Goal: Transaction & Acquisition: Download file/media

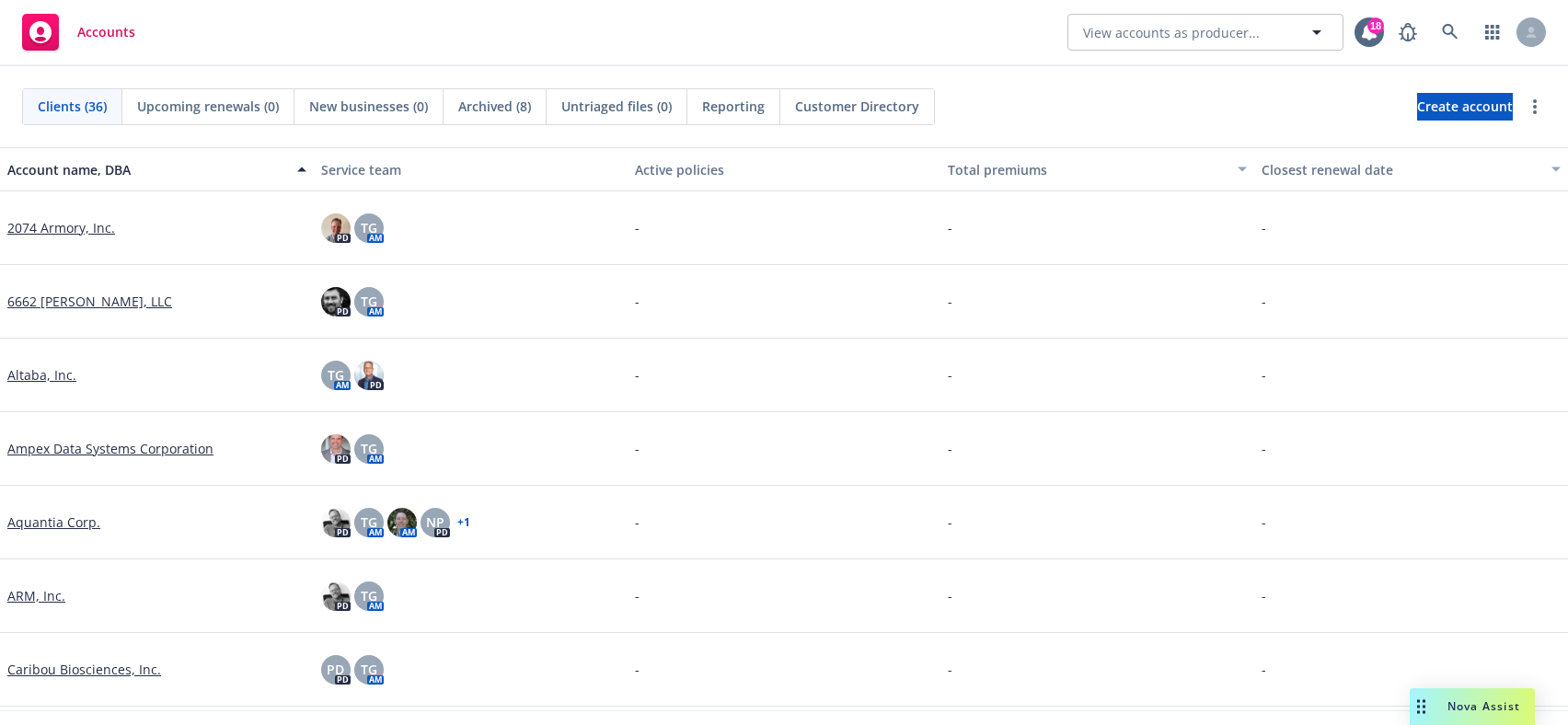
click at [1478, 704] on span "Nova Assist" at bounding box center [1483, 706] width 72 height 15
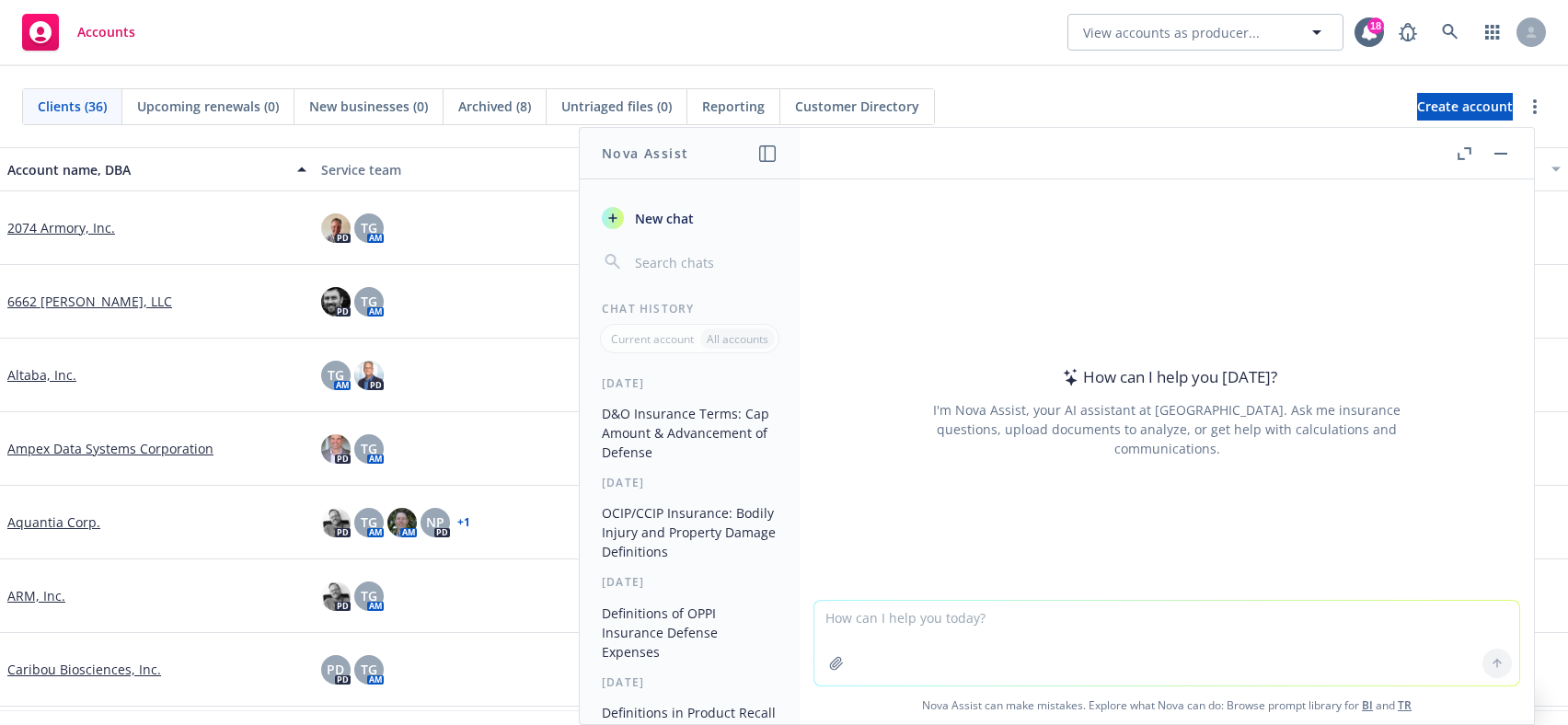
click at [1467, 148] on icon "button" at bounding box center [1467, 150] width 7 height 7
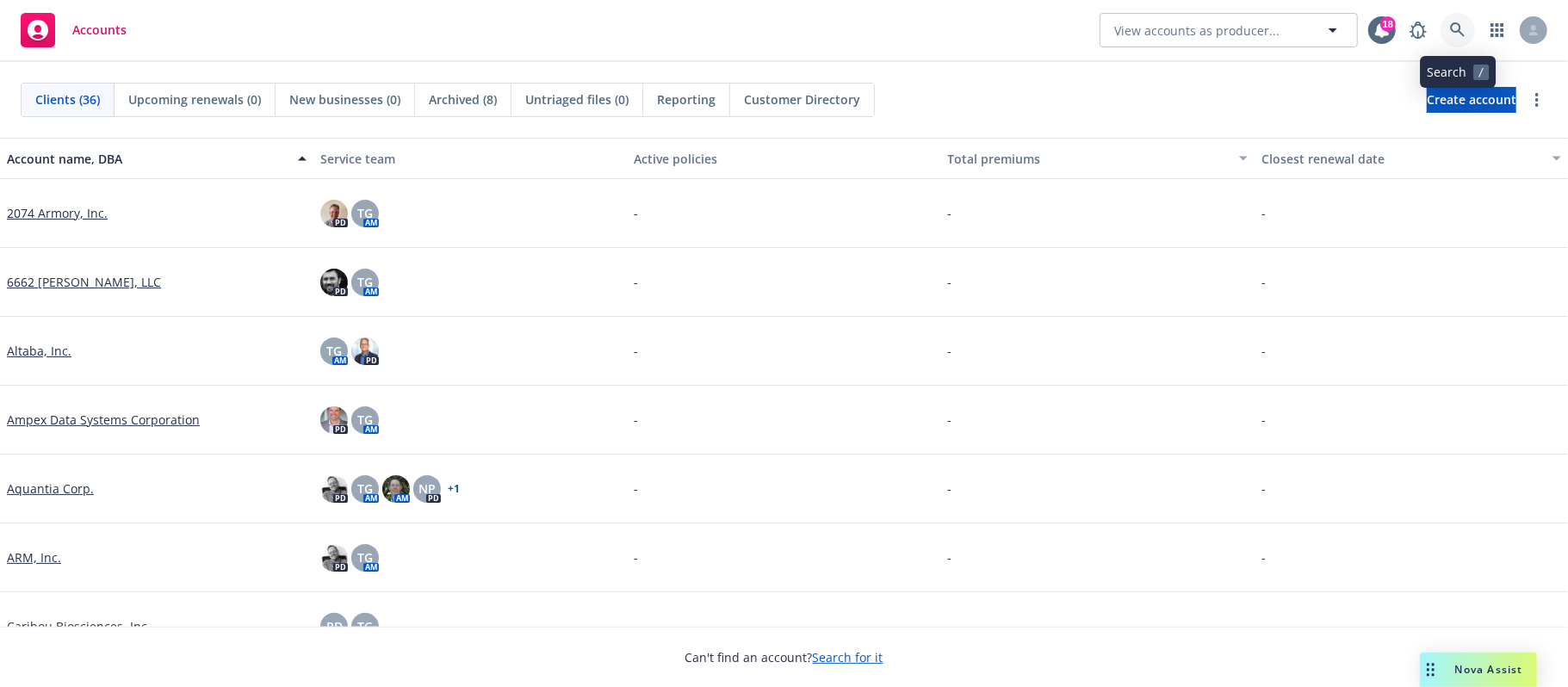
click at [1453, 26] on icon at bounding box center [1458, 30] width 15 height 15
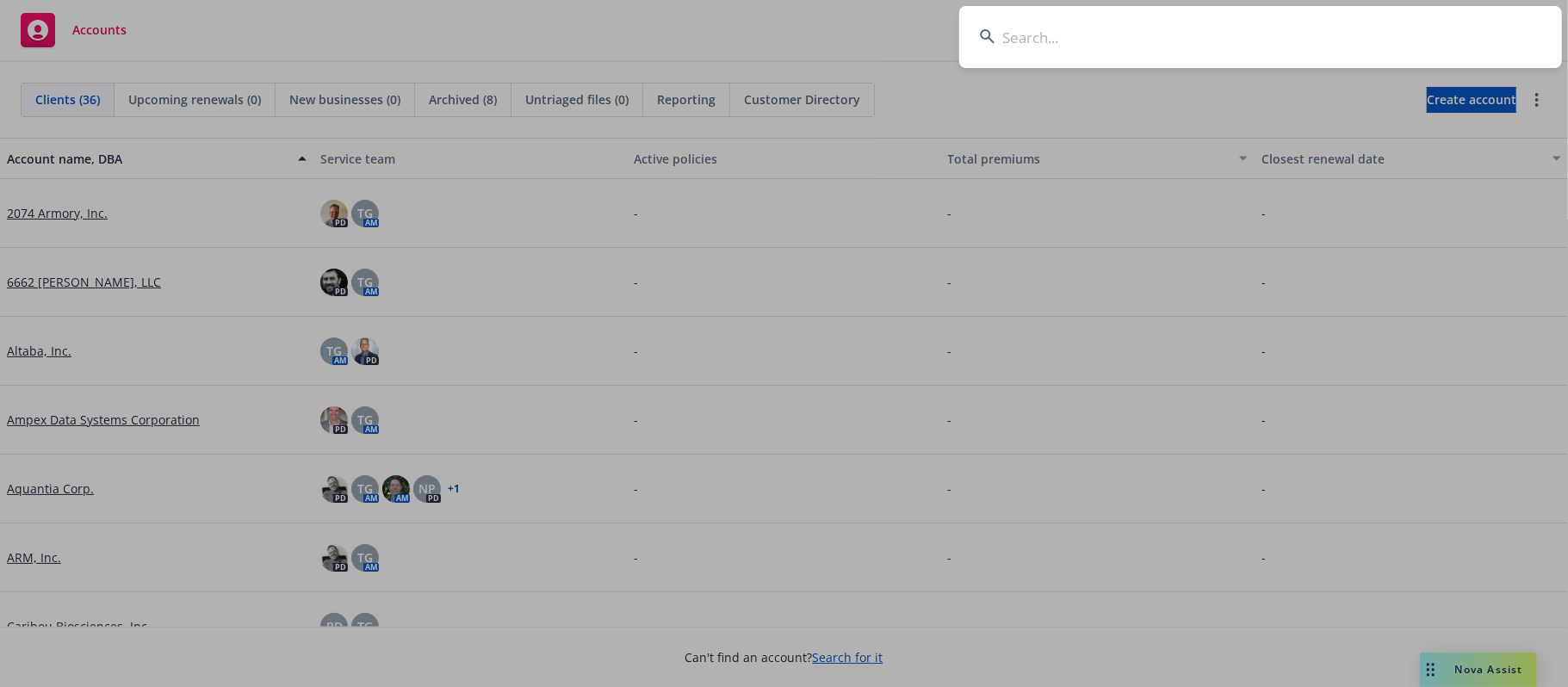
click at [1075, 39] on input at bounding box center [1261, 37] width 603 height 62
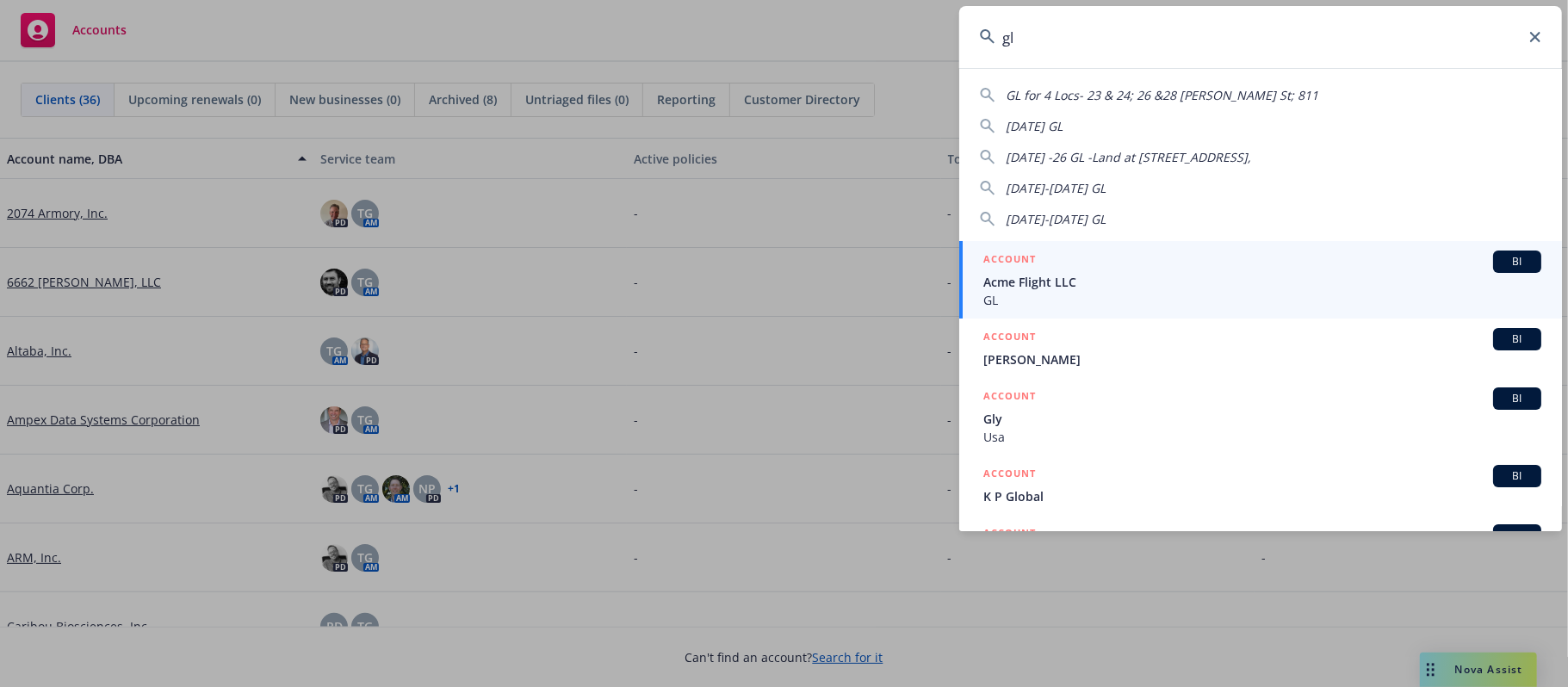
click at [1103, 155] on span "[DATE] -26 GL -Land at [STREET_ADDRESS]," at bounding box center [1129, 157] width 246 height 16
type input "[DATE] -26 GL -Land at [STREET_ADDRESS],"
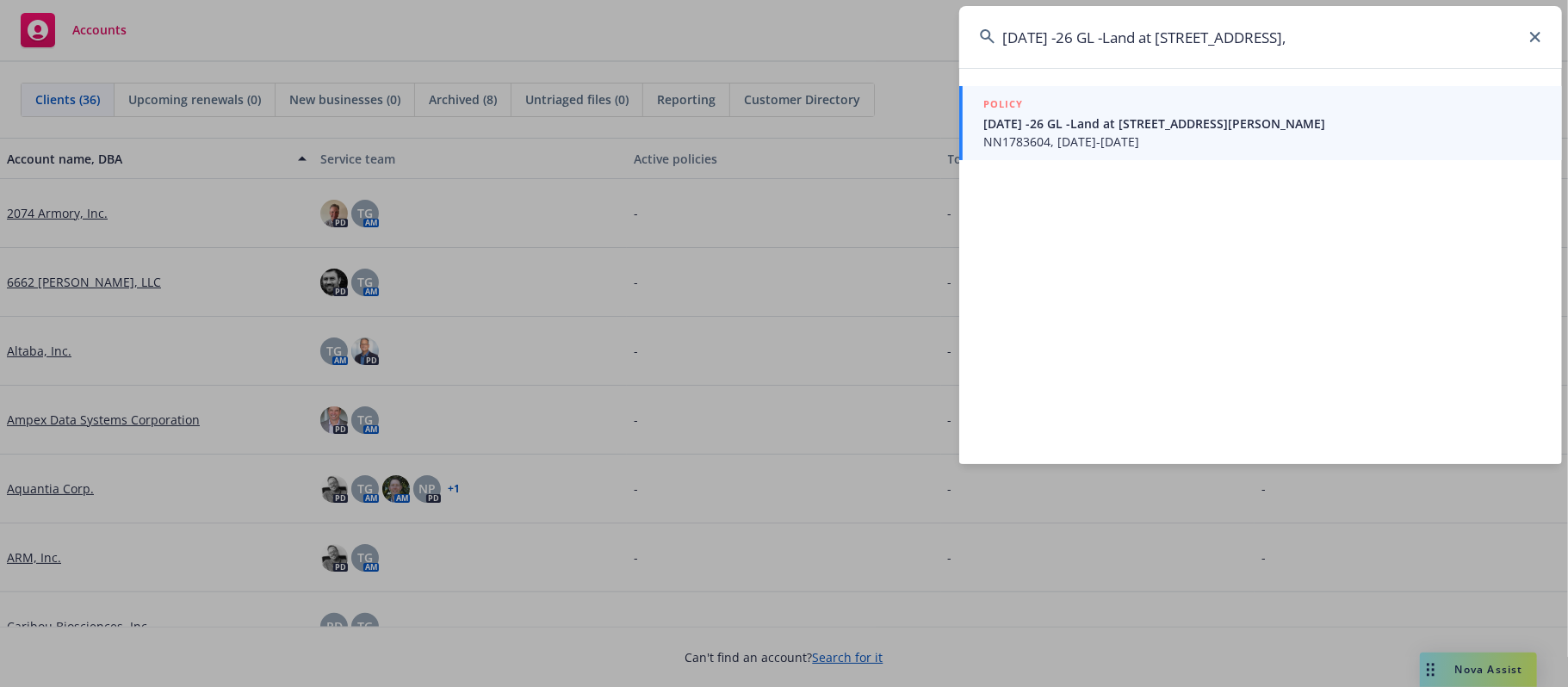
click at [1075, 125] on span "[DATE] -26 GL -Land at [STREET_ADDRESS][PERSON_NAME]" at bounding box center [1262, 124] width 558 height 18
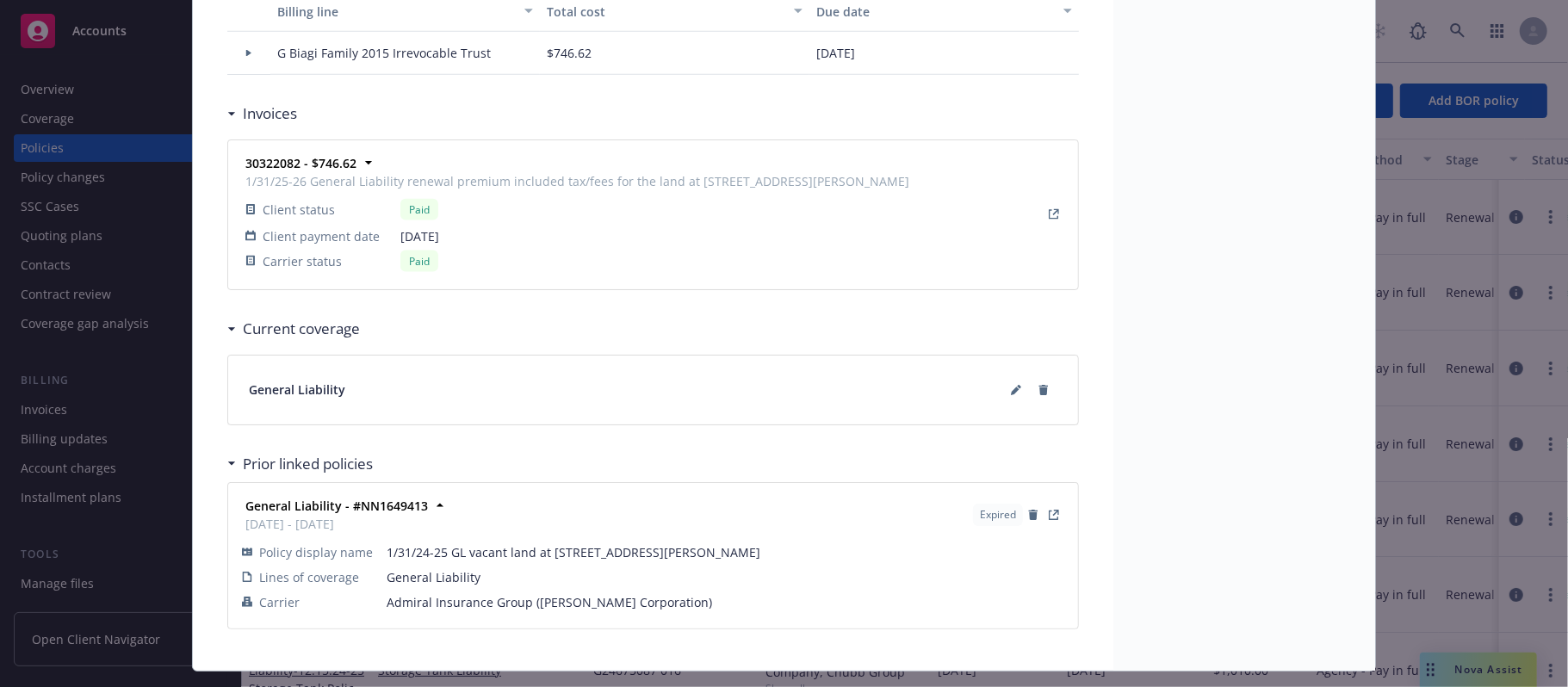
scroll to position [1605, 0]
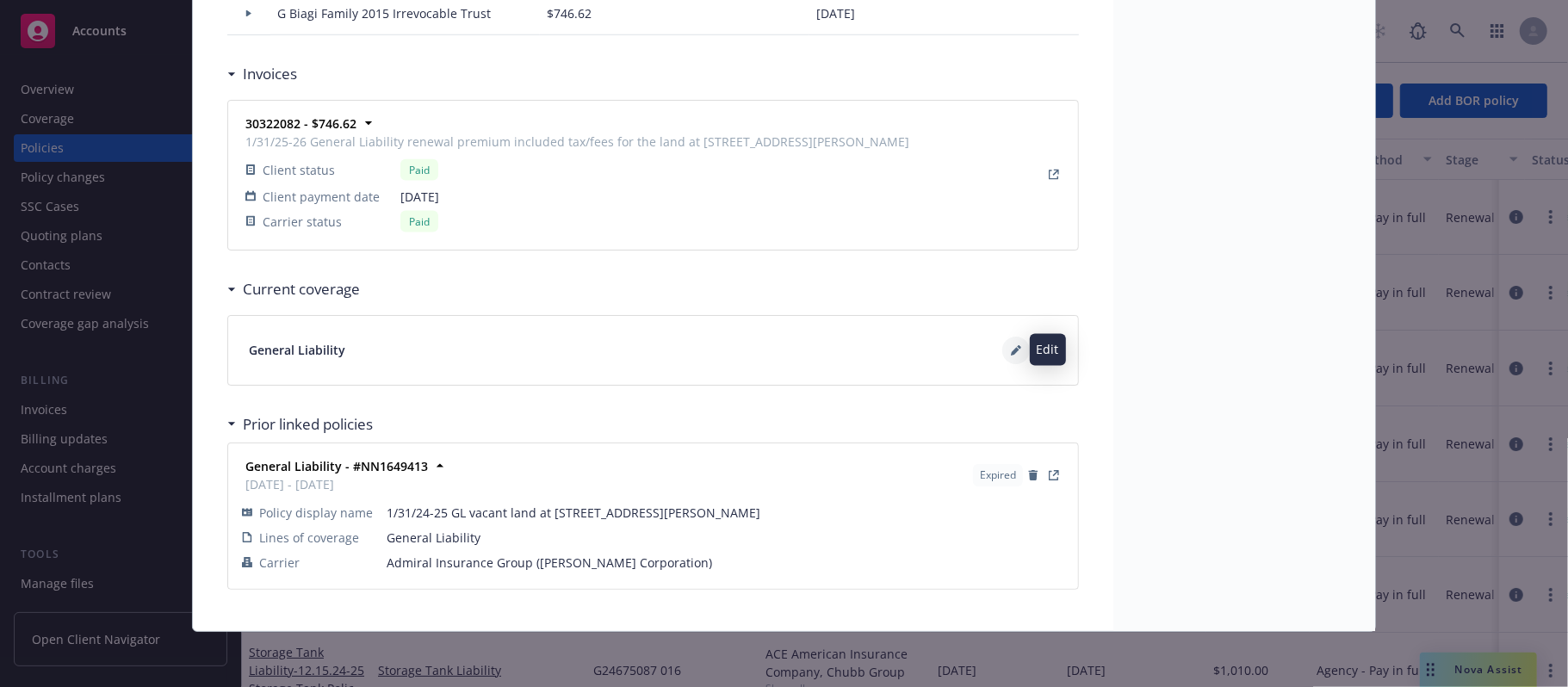
click at [1011, 349] on icon at bounding box center [1016, 352] width 9 height 9
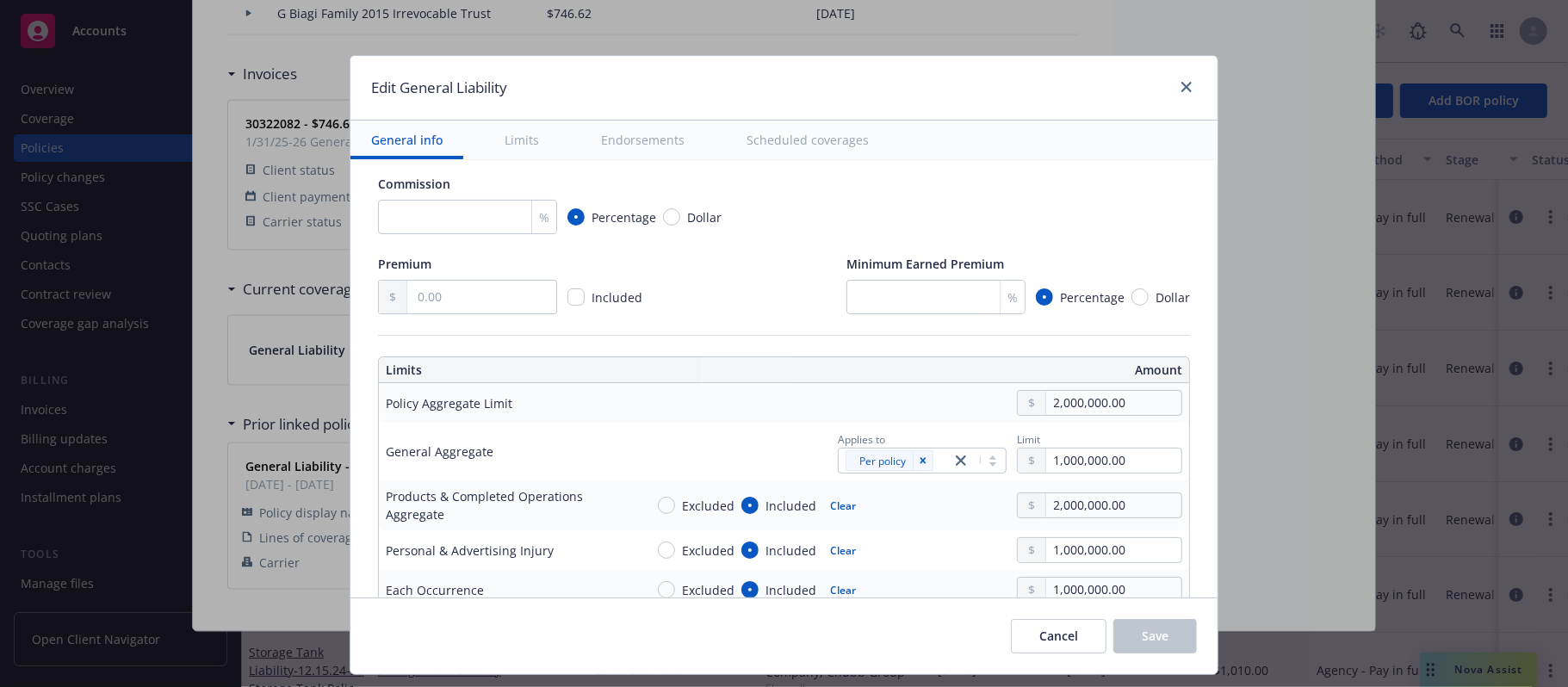
scroll to position [0, 0]
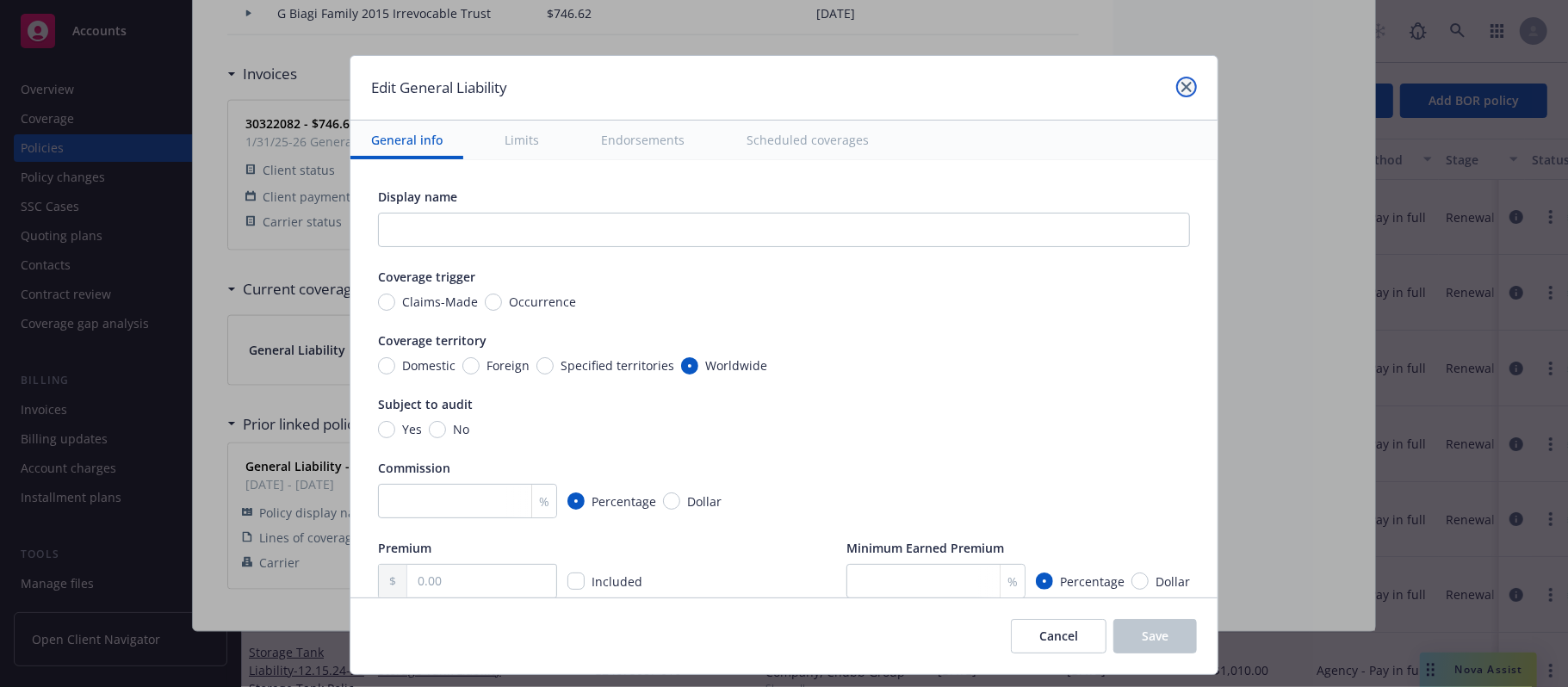
click at [1183, 87] on icon "close" at bounding box center [1186, 87] width 10 height 10
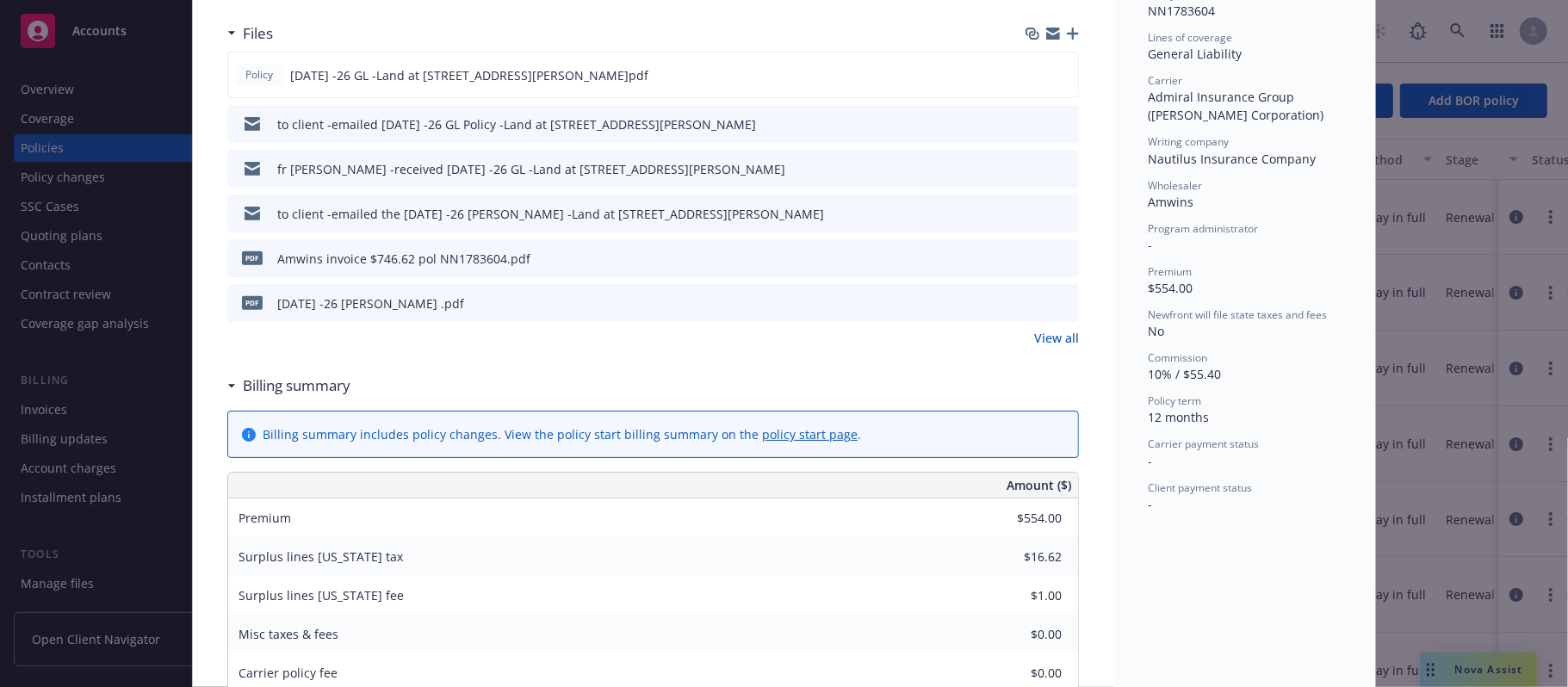
scroll to position [112, 0]
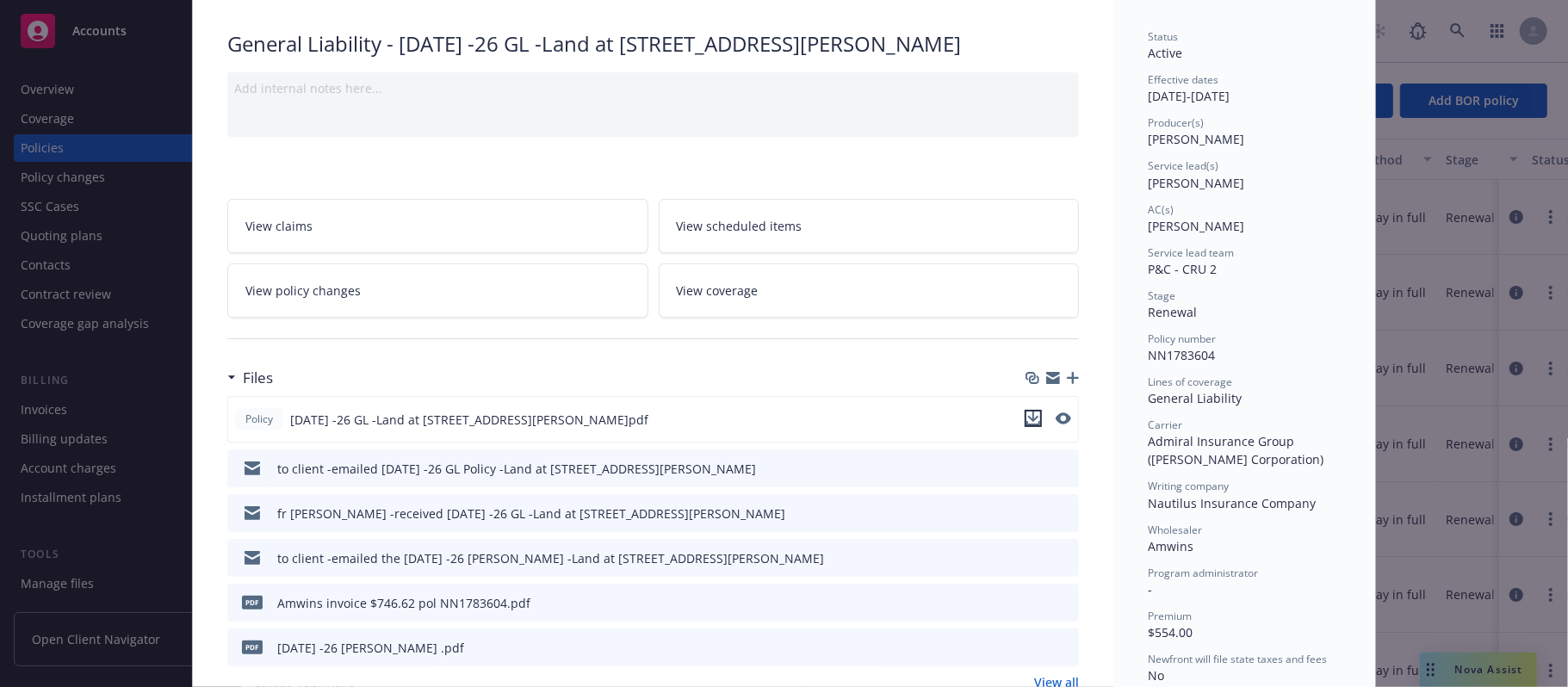
click at [1027, 417] on icon "download file" at bounding box center [1033, 418] width 14 height 14
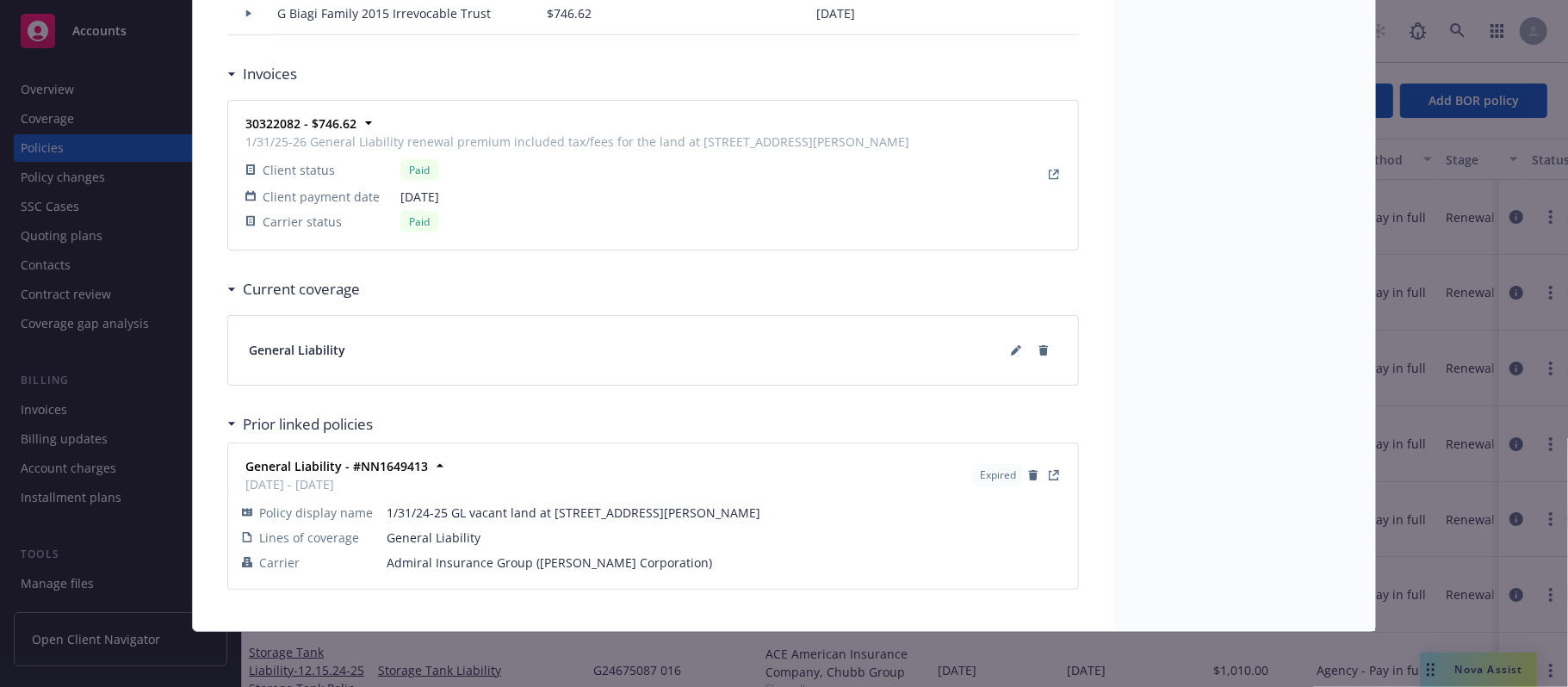
scroll to position [1605, 0]
click at [1011, 348] on icon at bounding box center [1016, 350] width 10 height 10
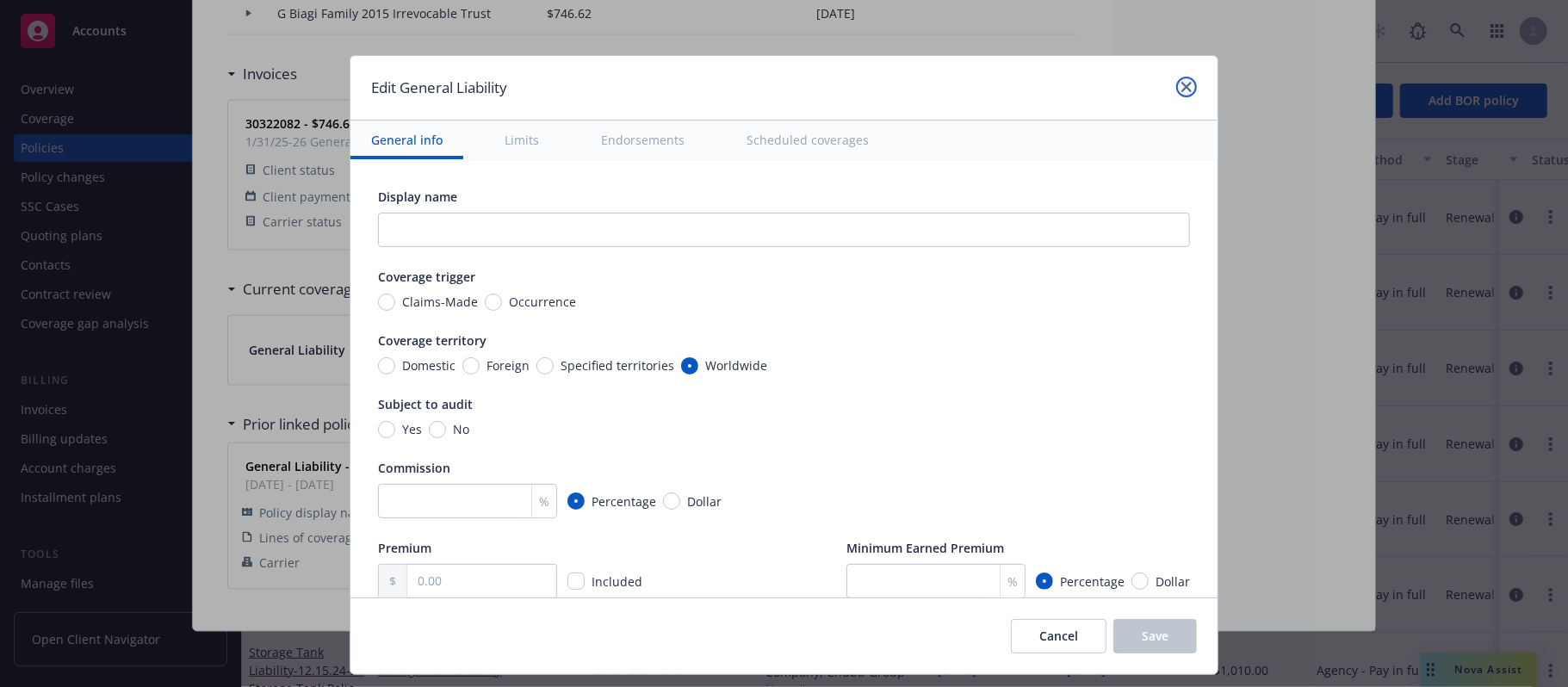
click at [1183, 89] on icon "close" at bounding box center [1186, 87] width 10 height 10
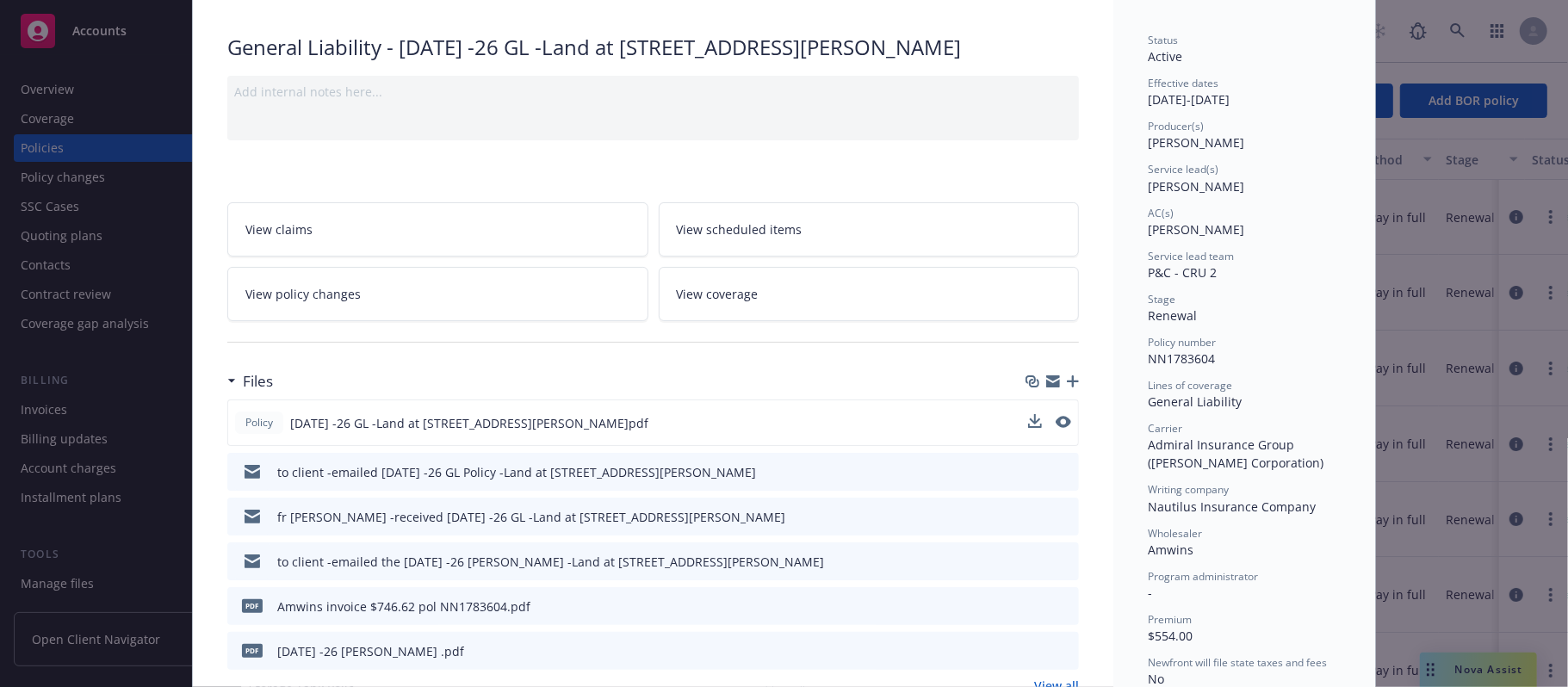
scroll to position [229, 0]
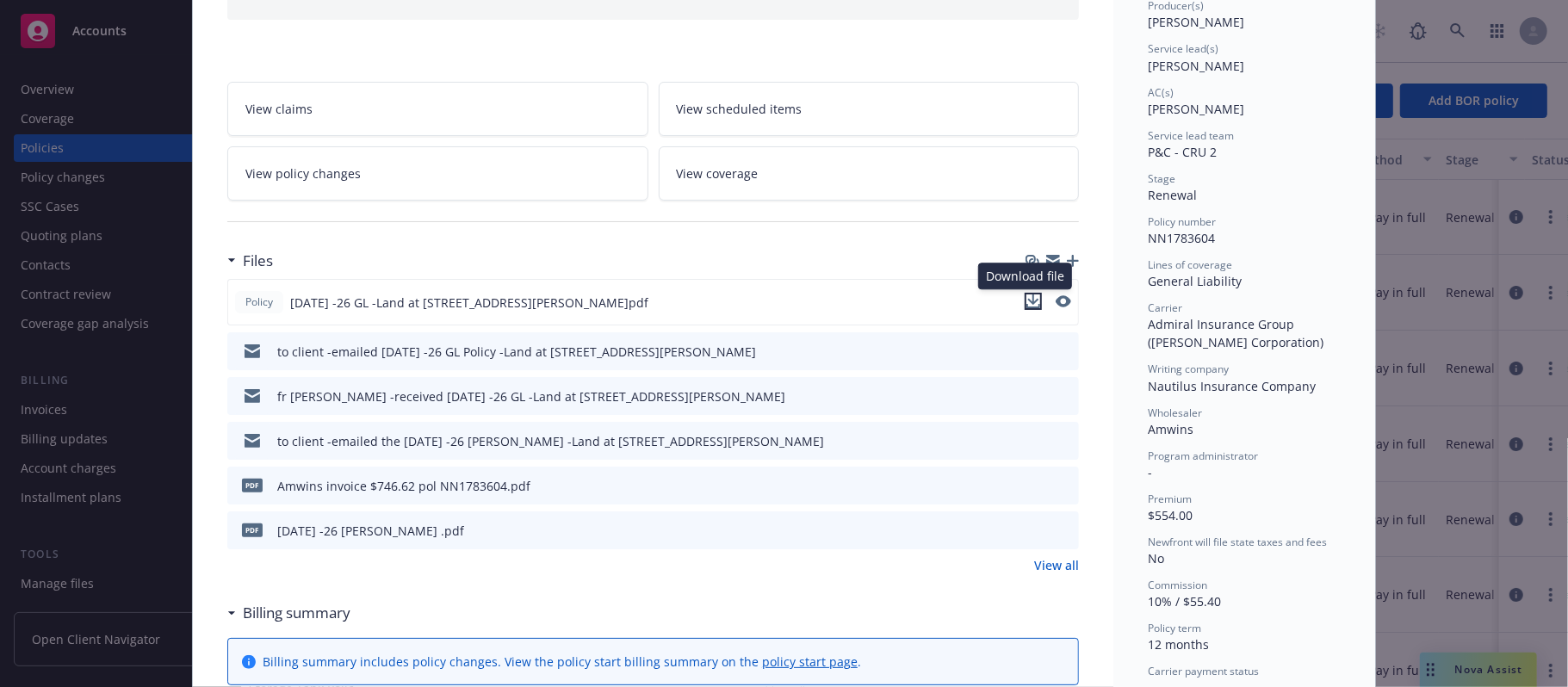
click at [1027, 301] on icon "download file" at bounding box center [1033, 301] width 14 height 14
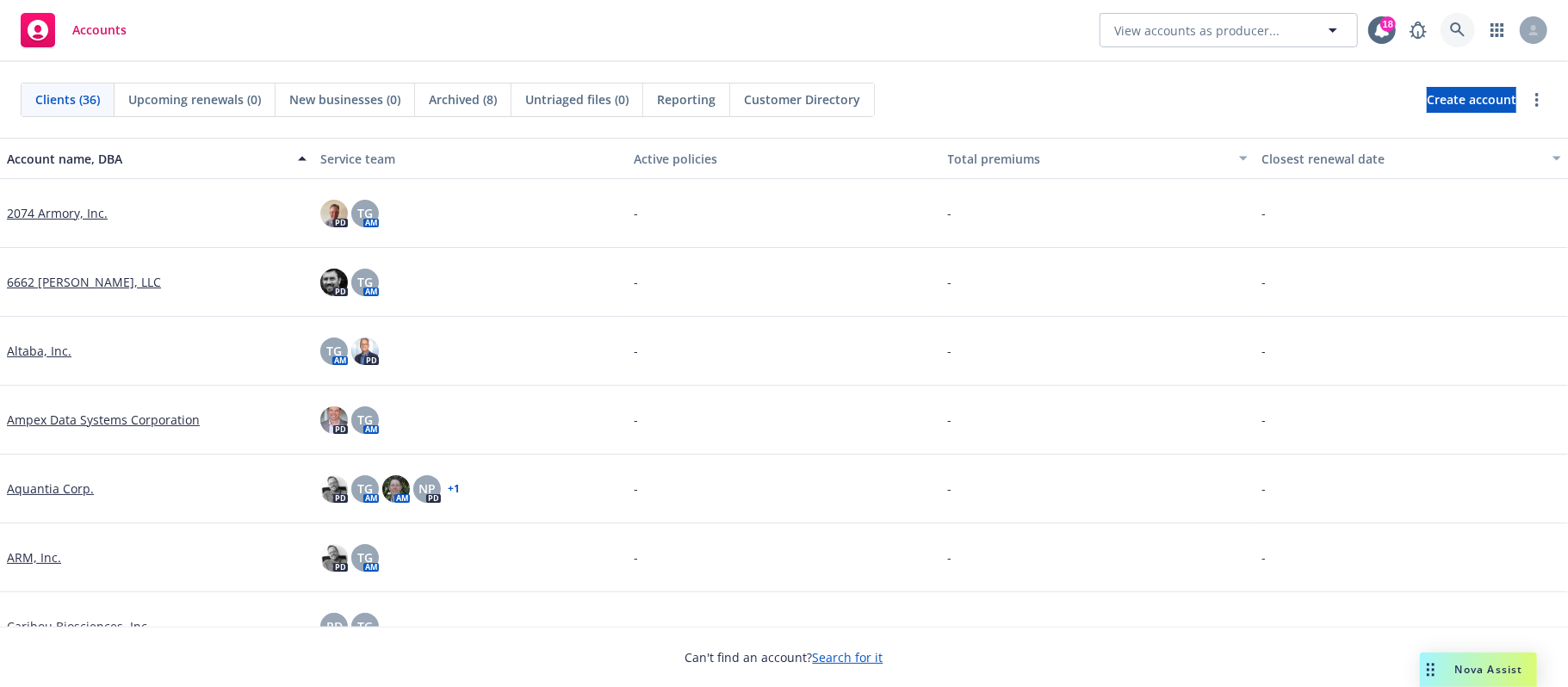
click at [1464, 27] on icon at bounding box center [1458, 30] width 15 height 15
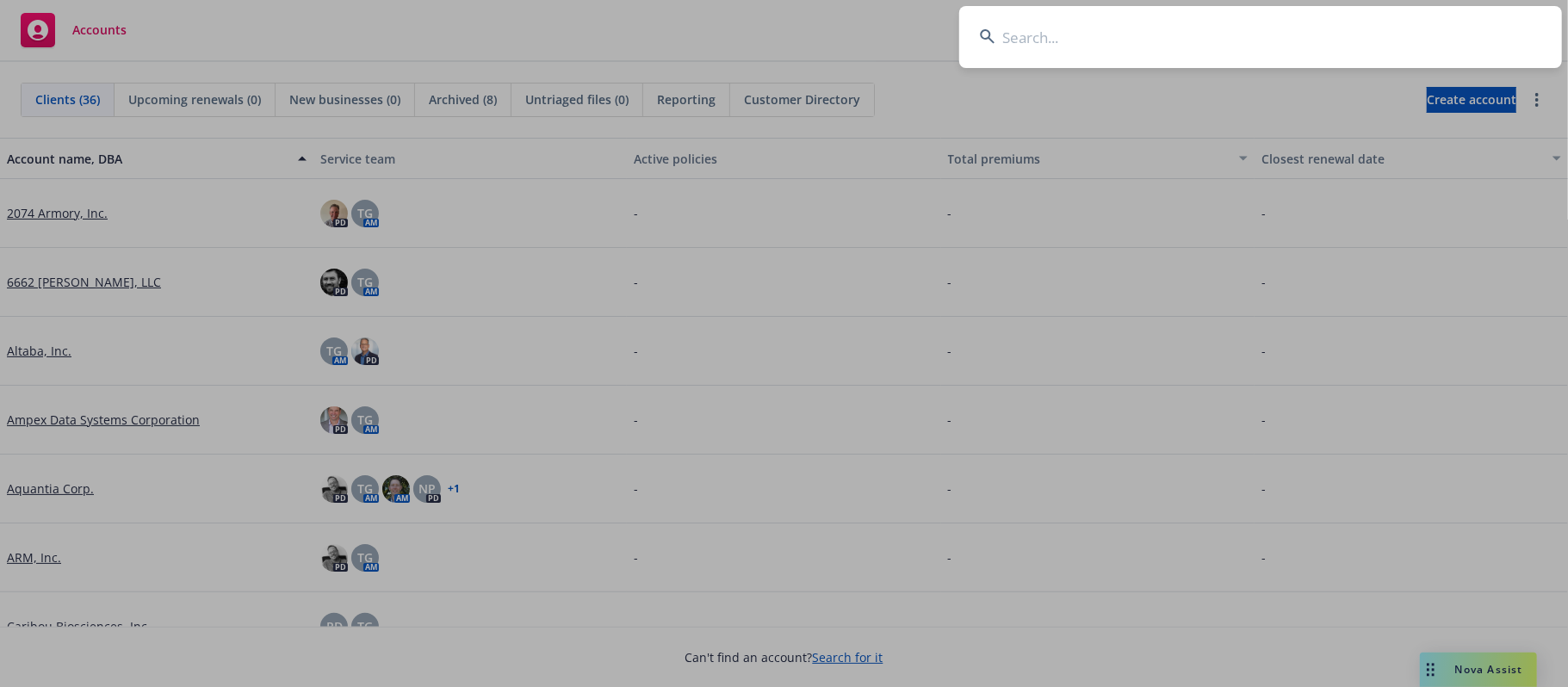
click at [1038, 27] on input at bounding box center [1261, 37] width 603 height 62
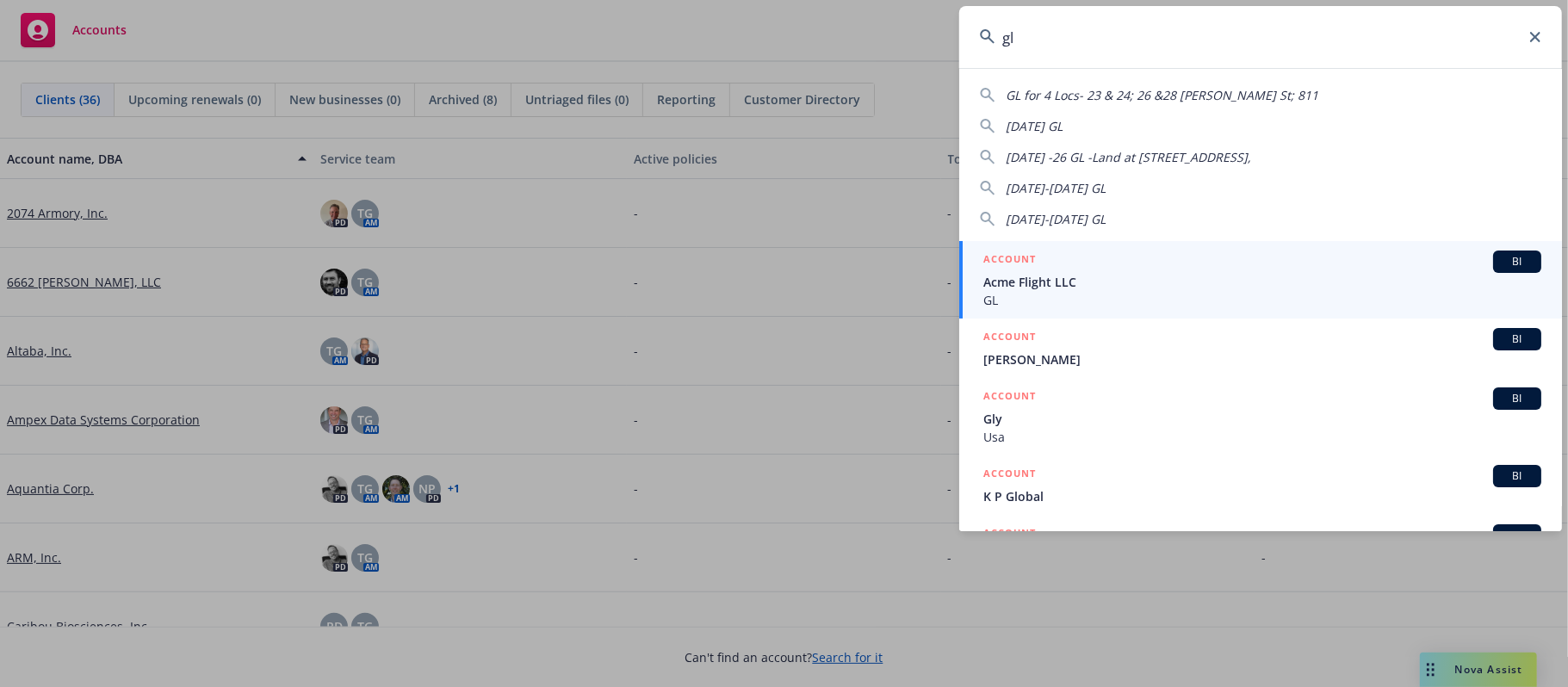
click at [1094, 152] on span "1/31/2025 -26 GL -Land at 4200 Rolling Oaks Road," at bounding box center [1129, 157] width 246 height 16
type input "1/31/2025 -26 GL -Land at 4200 Rolling Oaks Road,"
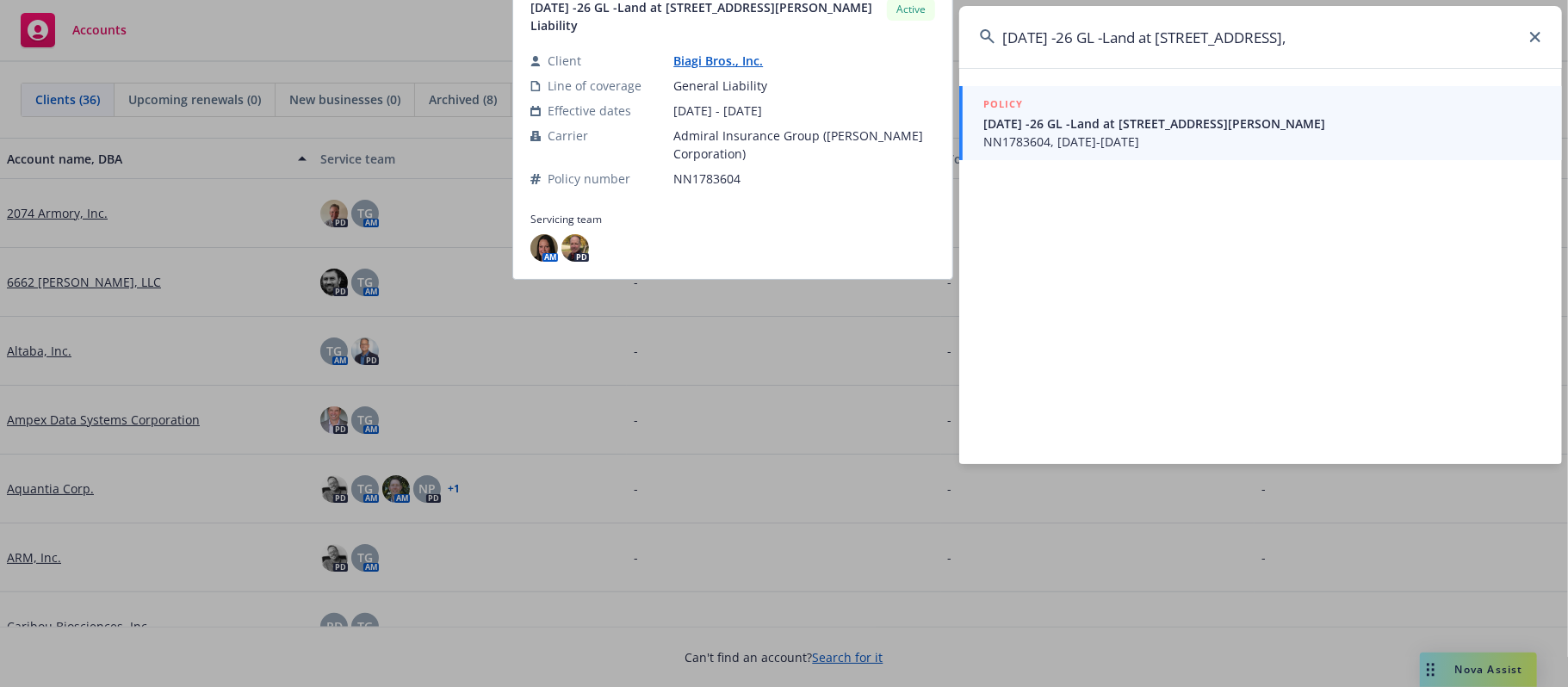
click at [1083, 133] on span "NN1783604, 01/31/2025-01/31/2026" at bounding box center [1262, 142] width 558 height 18
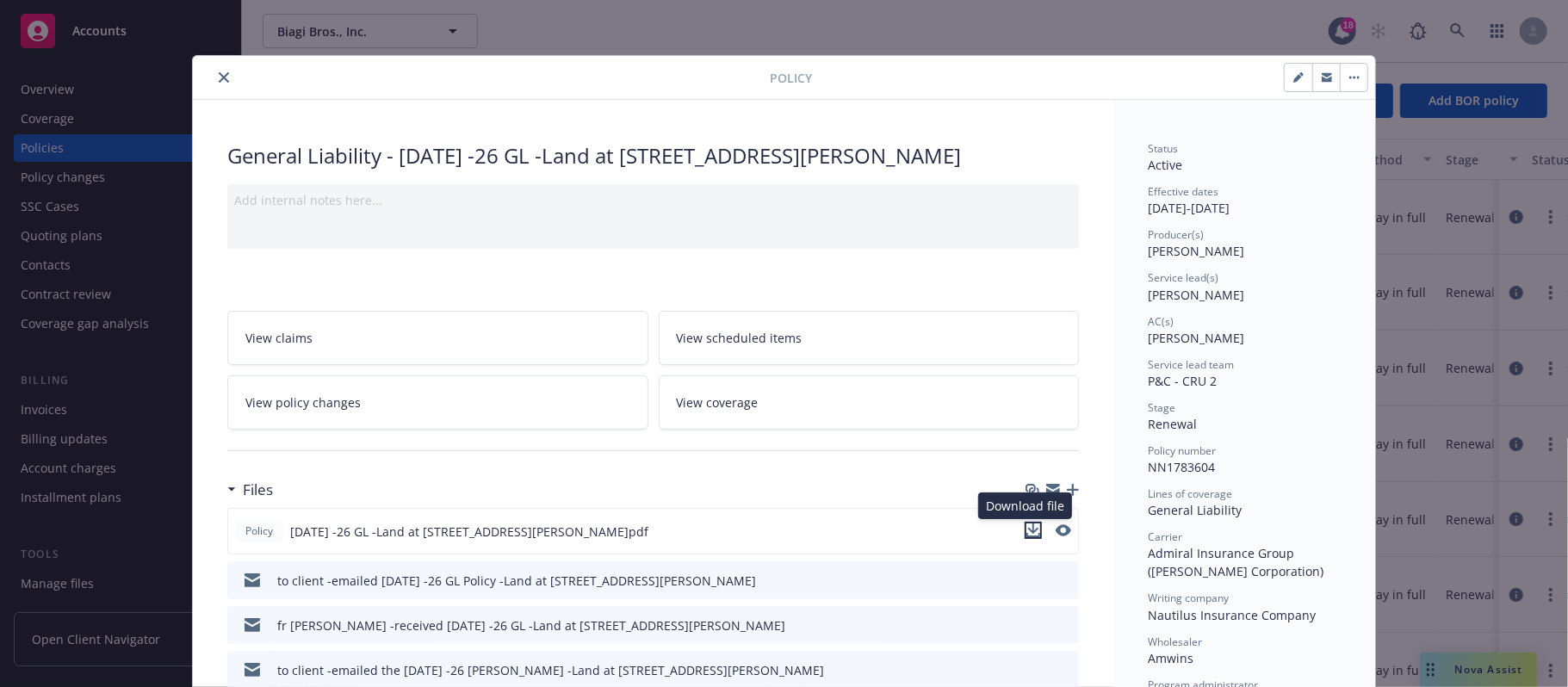
click at [1027, 529] on icon "download file" at bounding box center [1033, 530] width 14 height 14
click at [228, 78] on div at bounding box center [484, 77] width 570 height 21
click at [219, 74] on icon "close" at bounding box center [223, 77] width 10 height 10
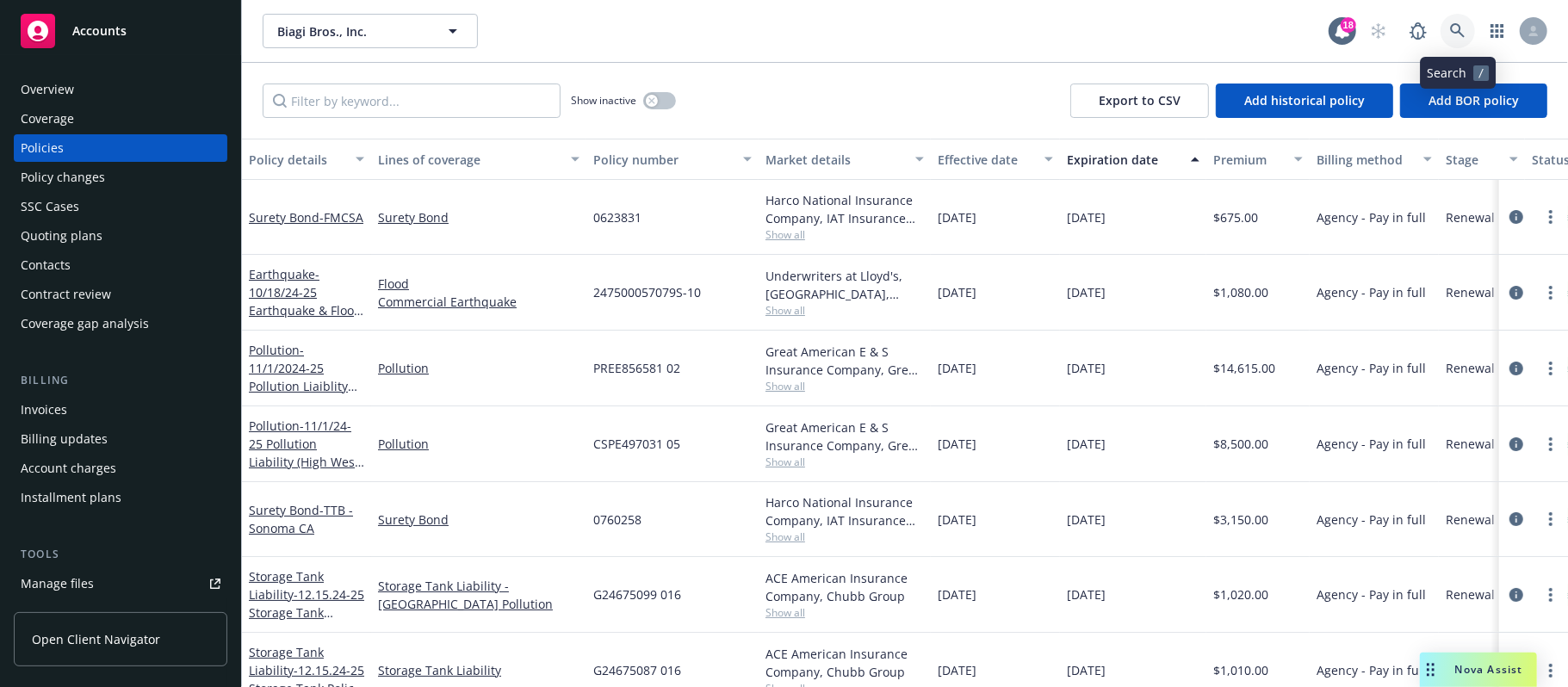
click at [1449, 31] on link at bounding box center [1458, 31] width 34 height 34
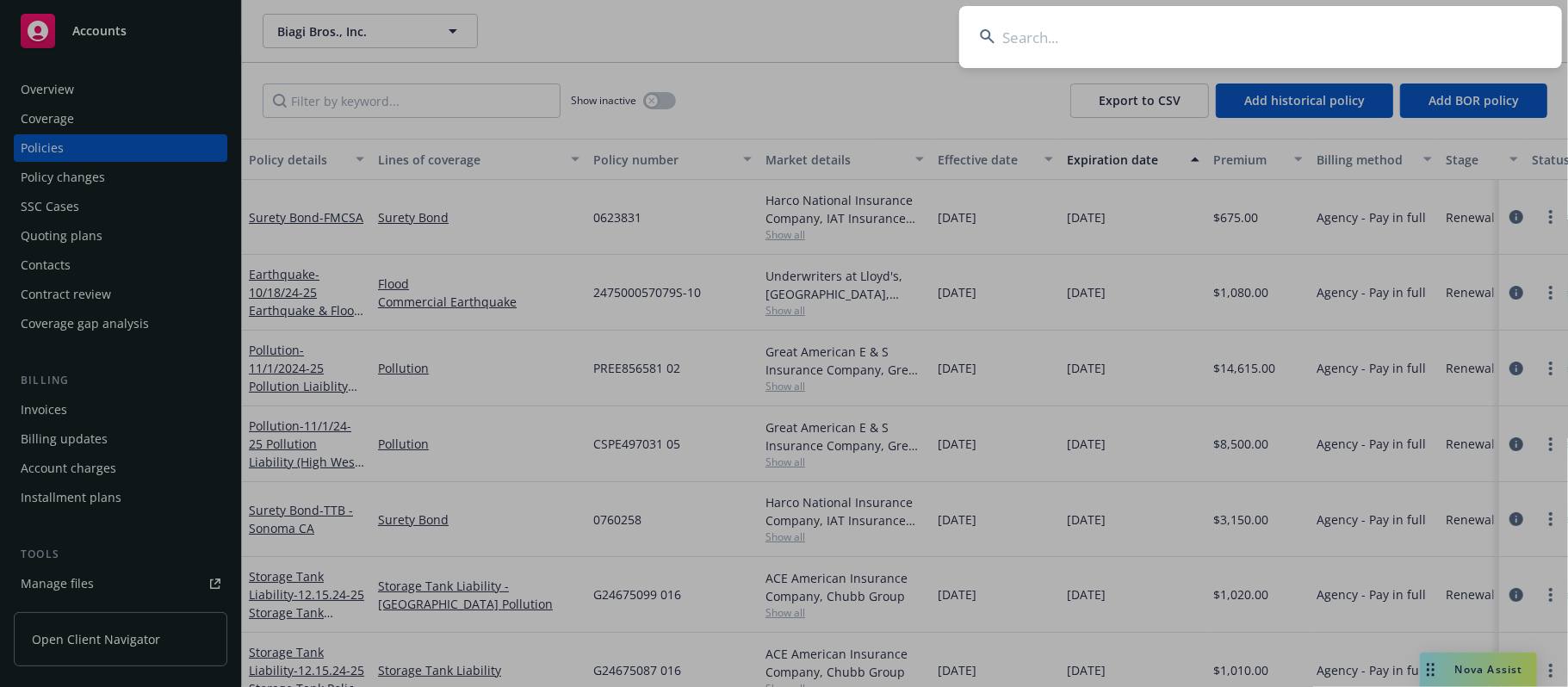
click at [1093, 39] on input at bounding box center [1261, 37] width 603 height 62
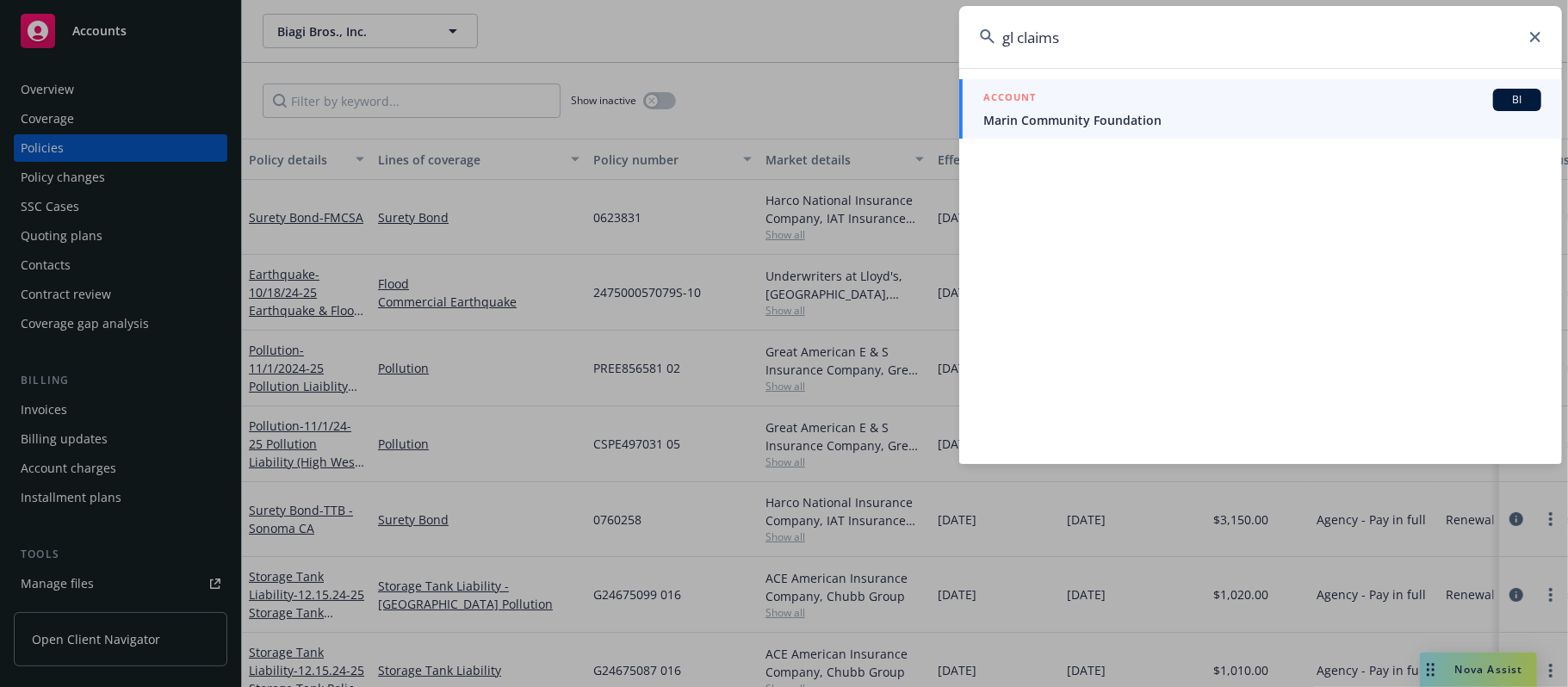
type input "gl claims"
click at [1516, 107] on span "BI" at bounding box center [1517, 99] width 34 height 15
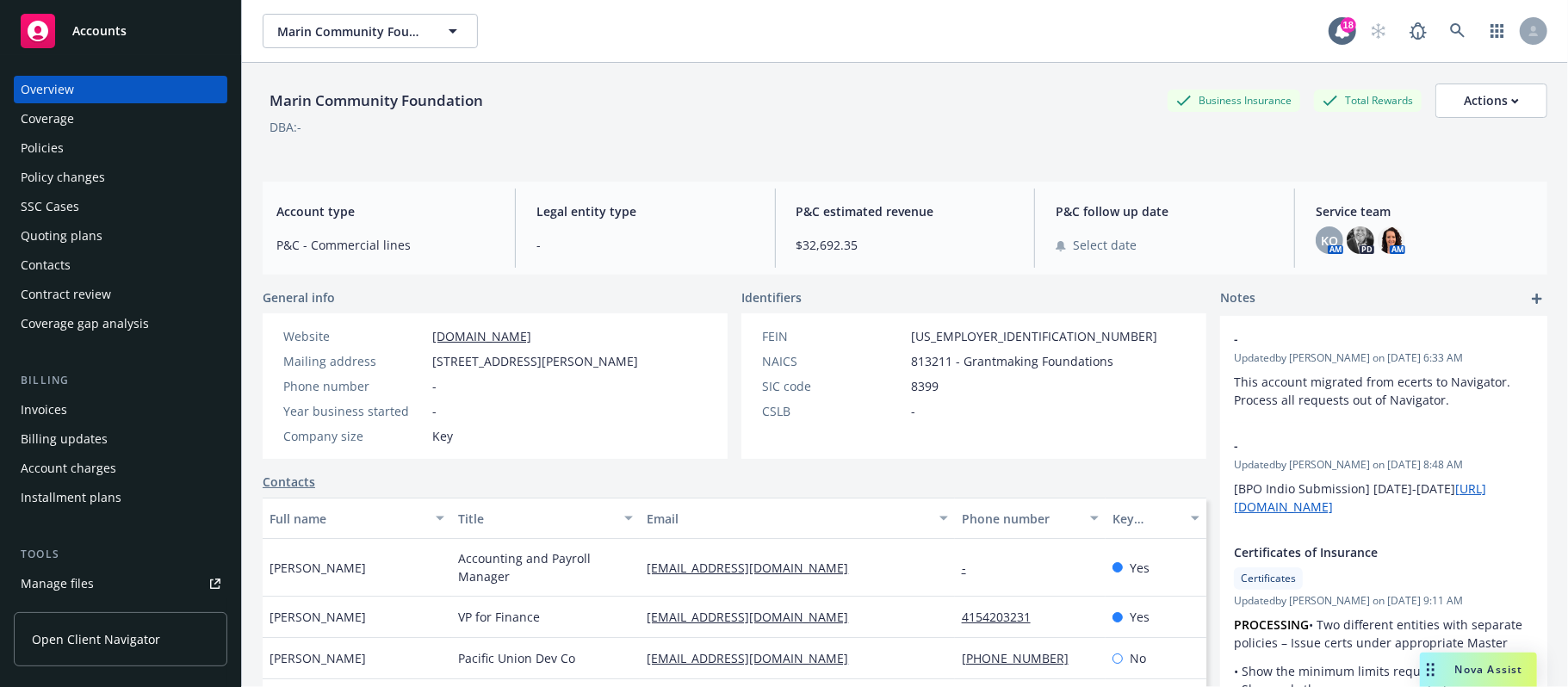
click at [42, 118] on div "Coverage" at bounding box center [47, 118] width 53 height 27
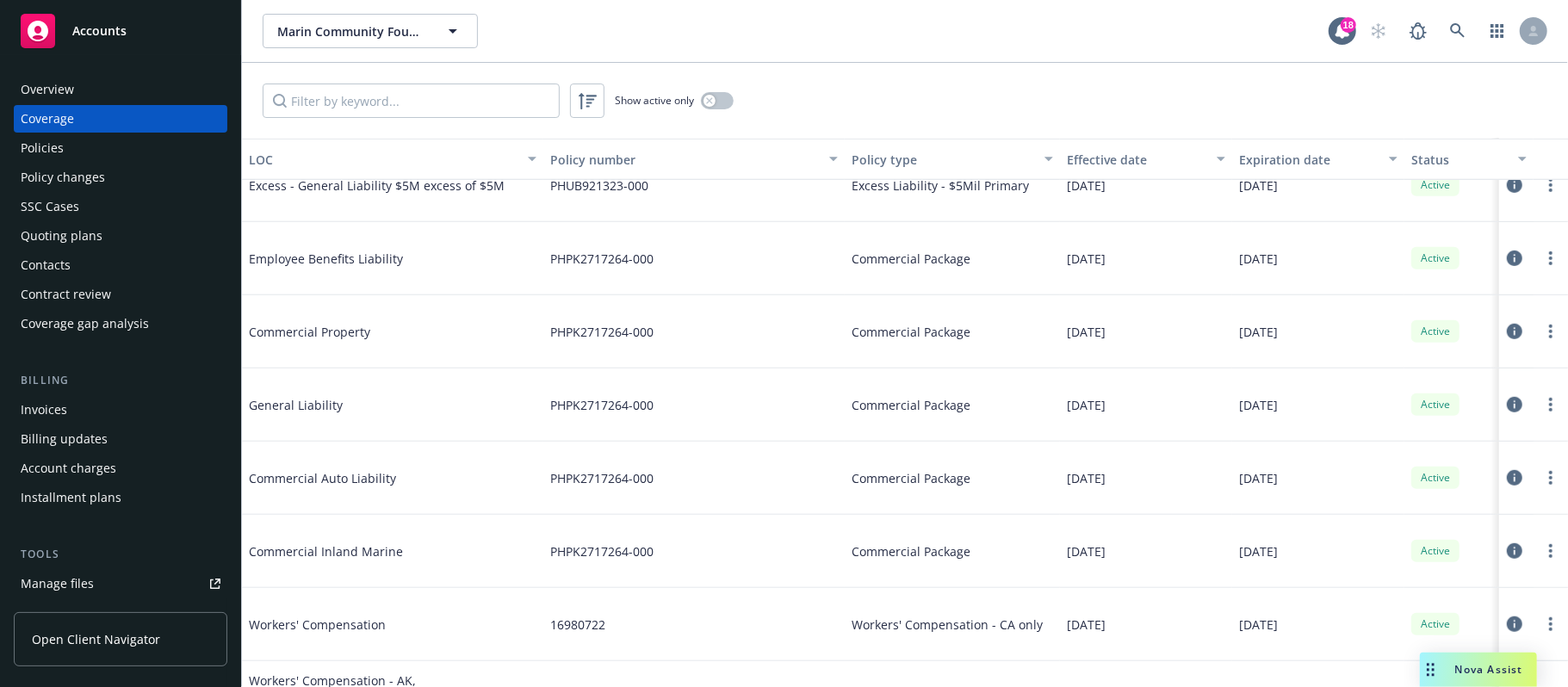
scroll to position [804, 0]
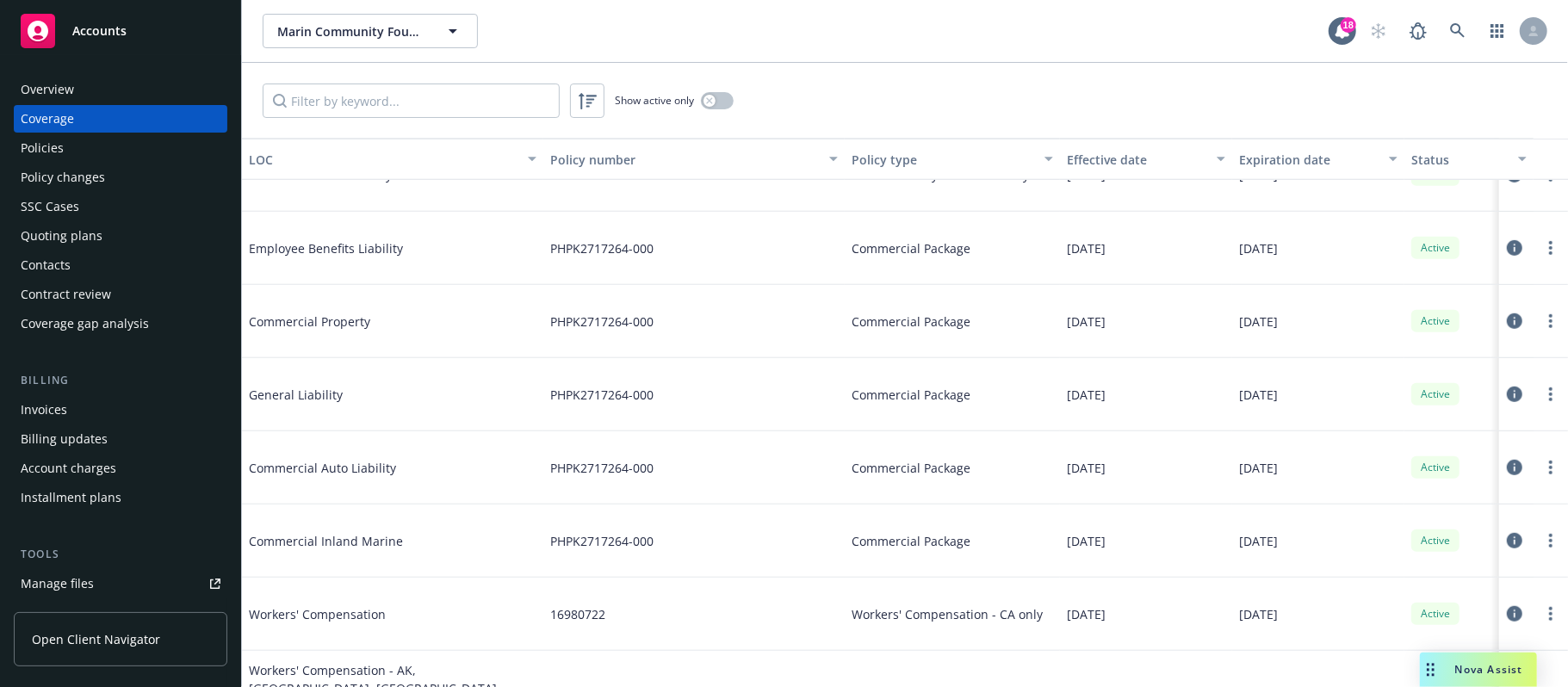
click at [1507, 393] on icon at bounding box center [1515, 394] width 15 height 15
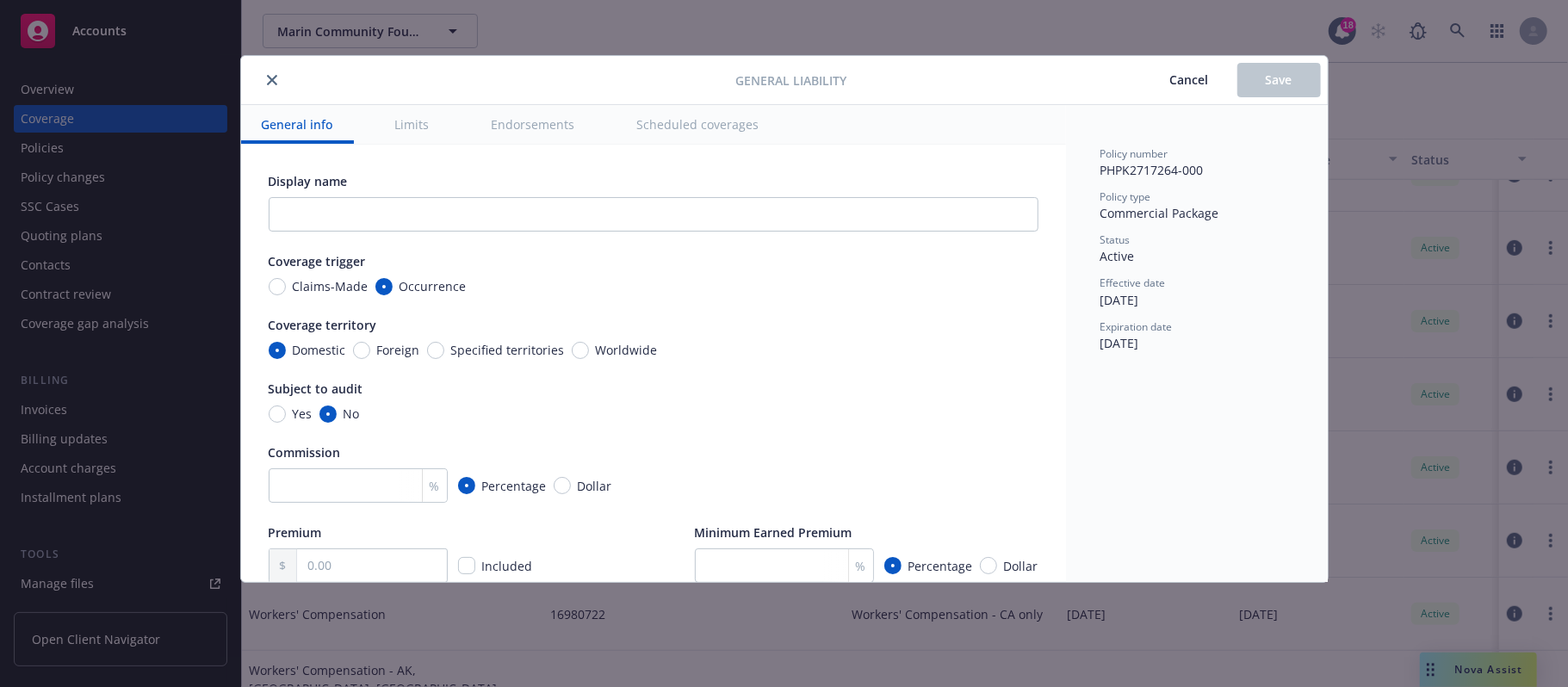
click at [273, 80] on icon "close" at bounding box center [271, 80] width 10 height 10
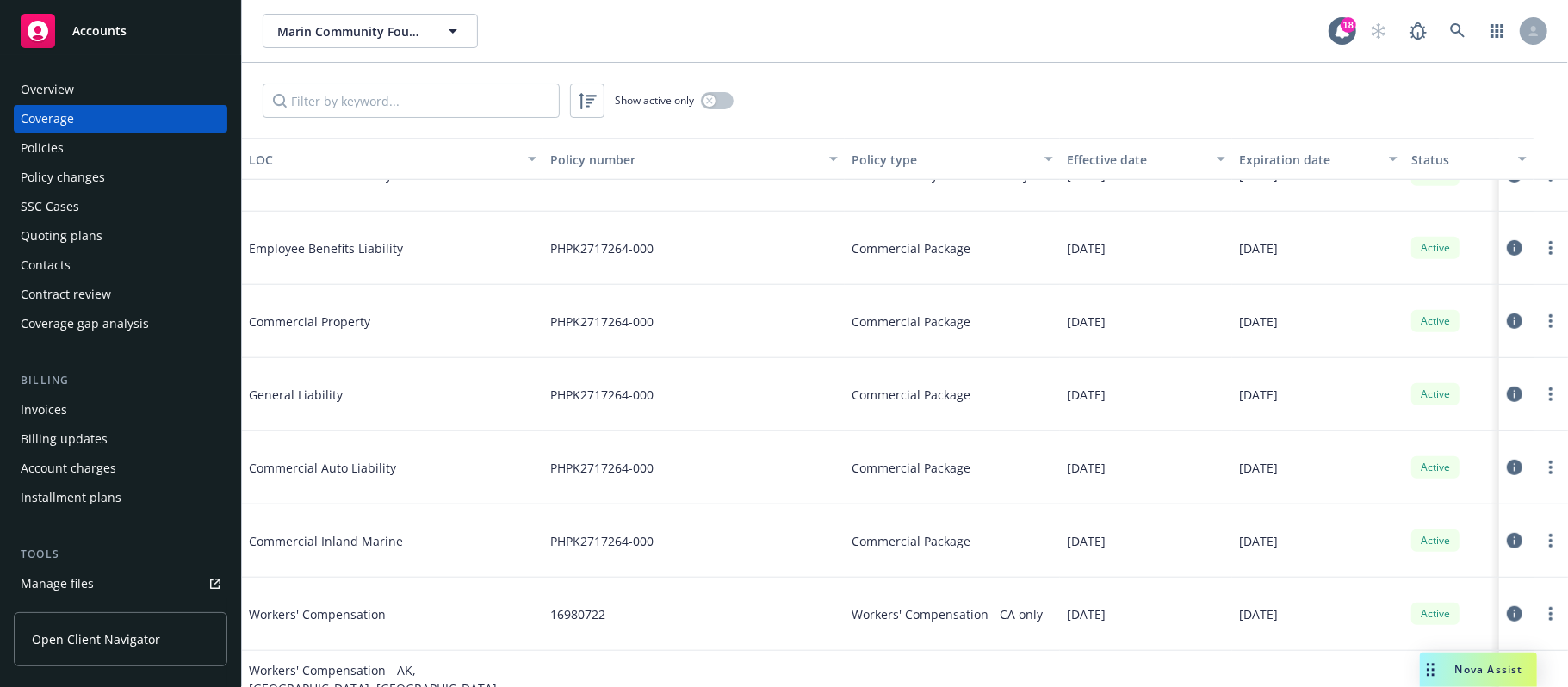
click at [52, 137] on div "Policies" at bounding box center [42, 148] width 43 height 27
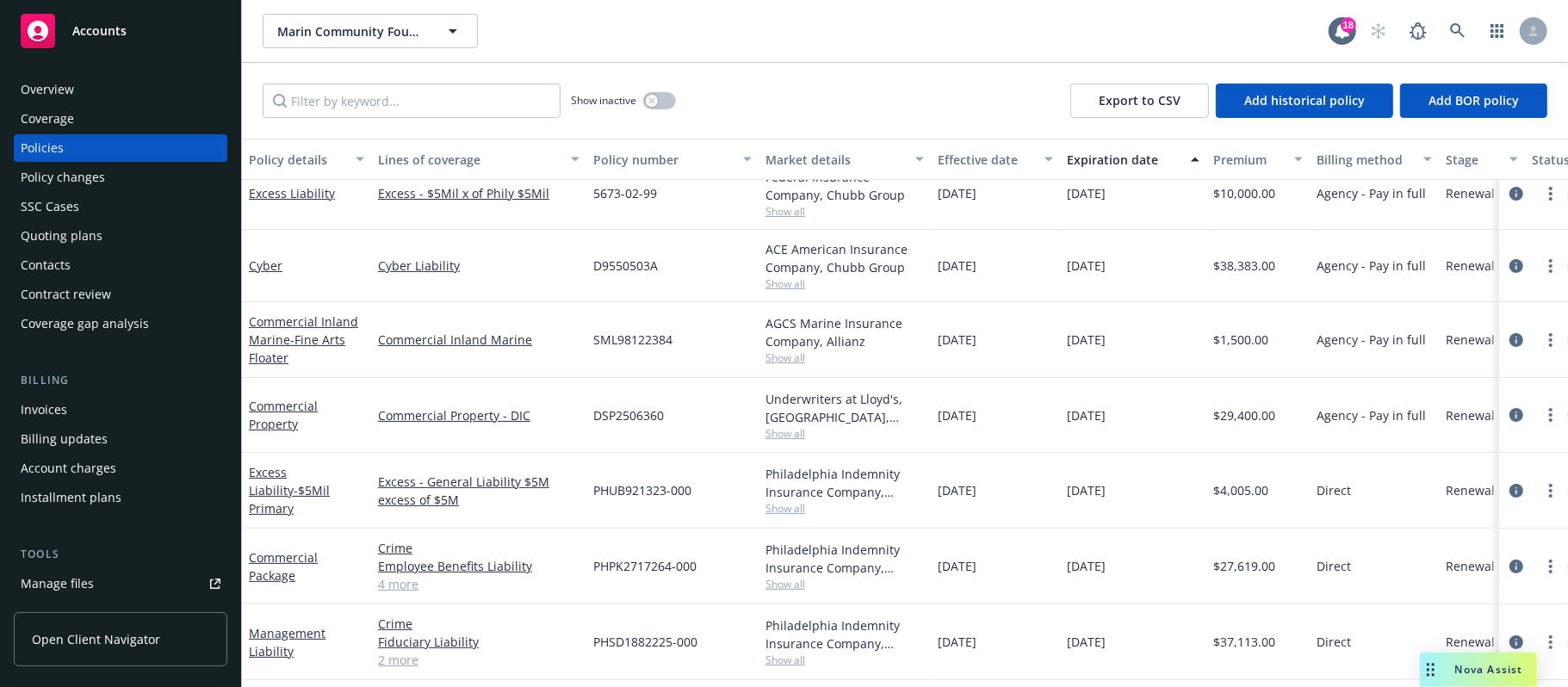
scroll to position [344, 0]
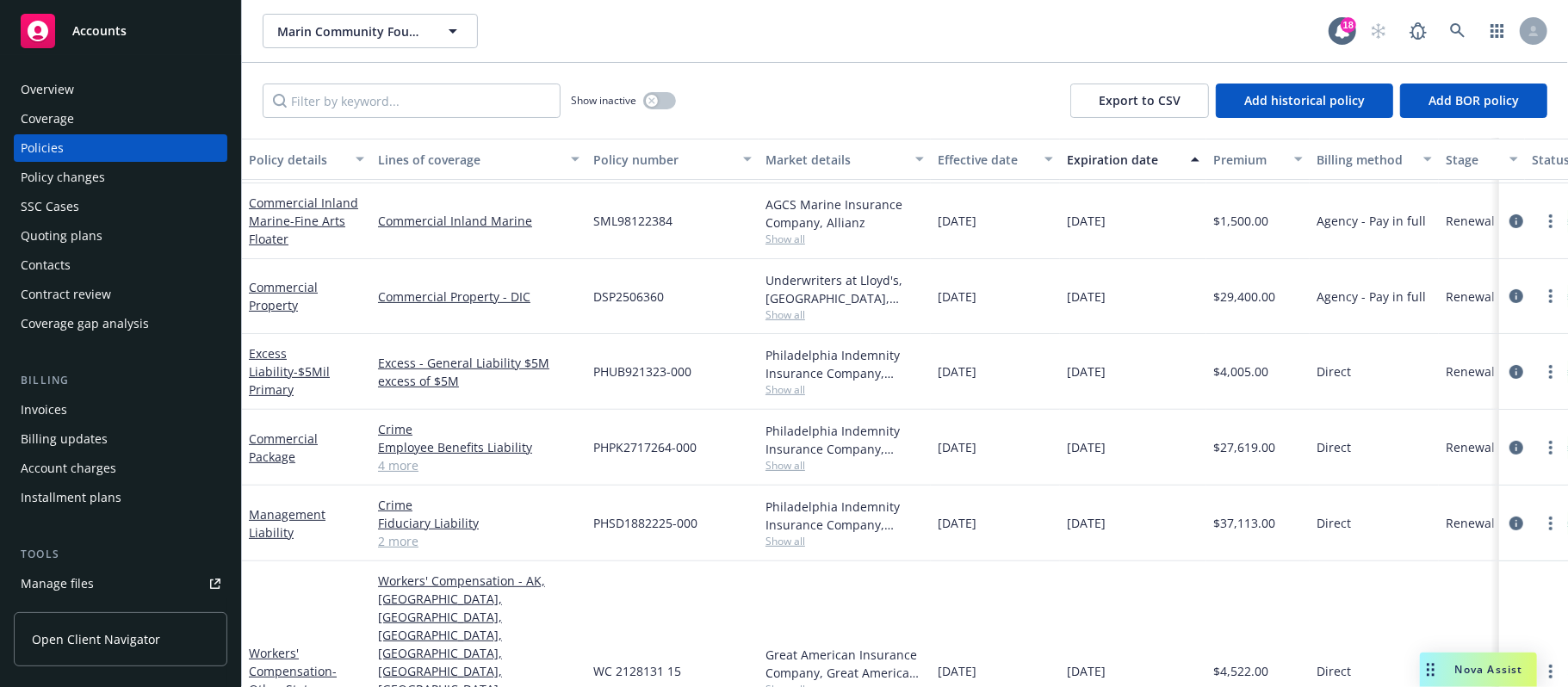
click at [400, 462] on link "4 more" at bounding box center [478, 466] width 202 height 18
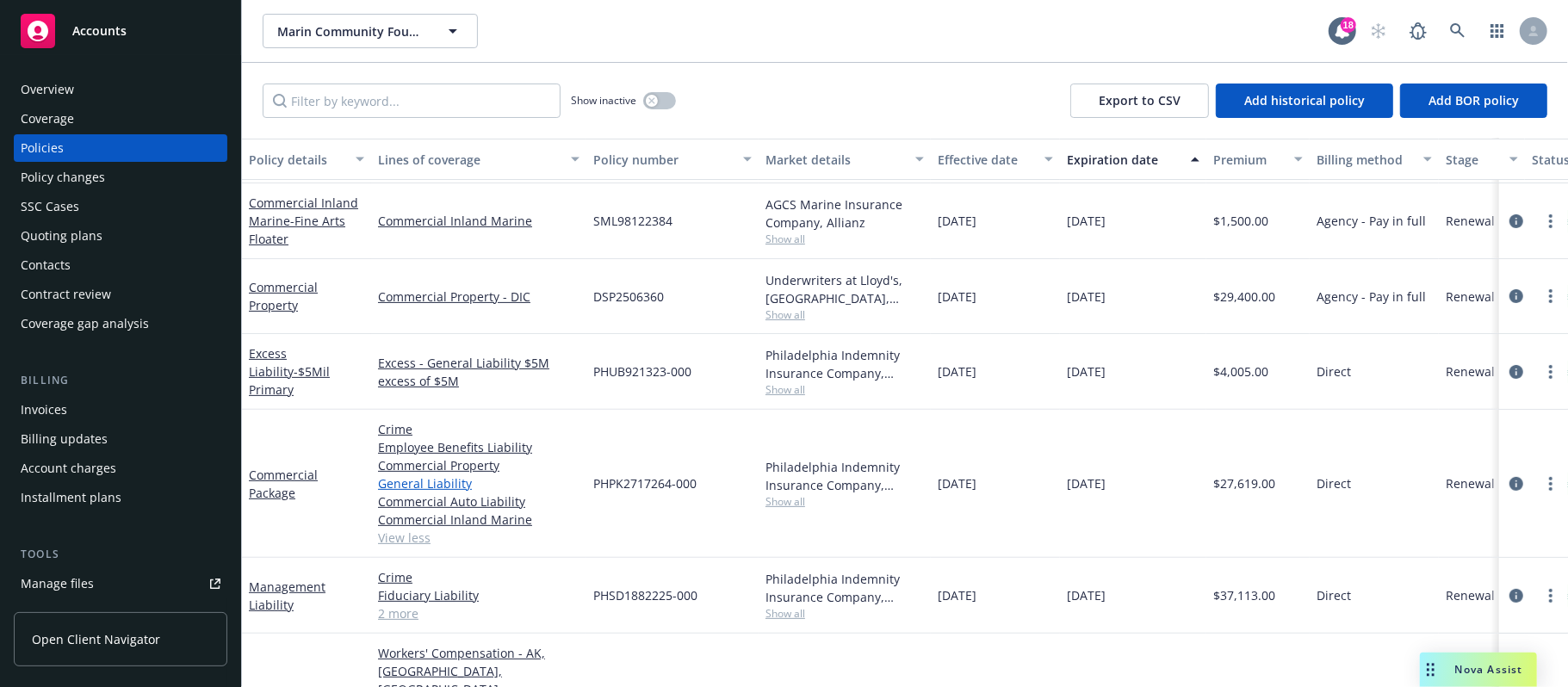
click at [413, 481] on link "General Liability" at bounding box center [478, 484] width 202 height 18
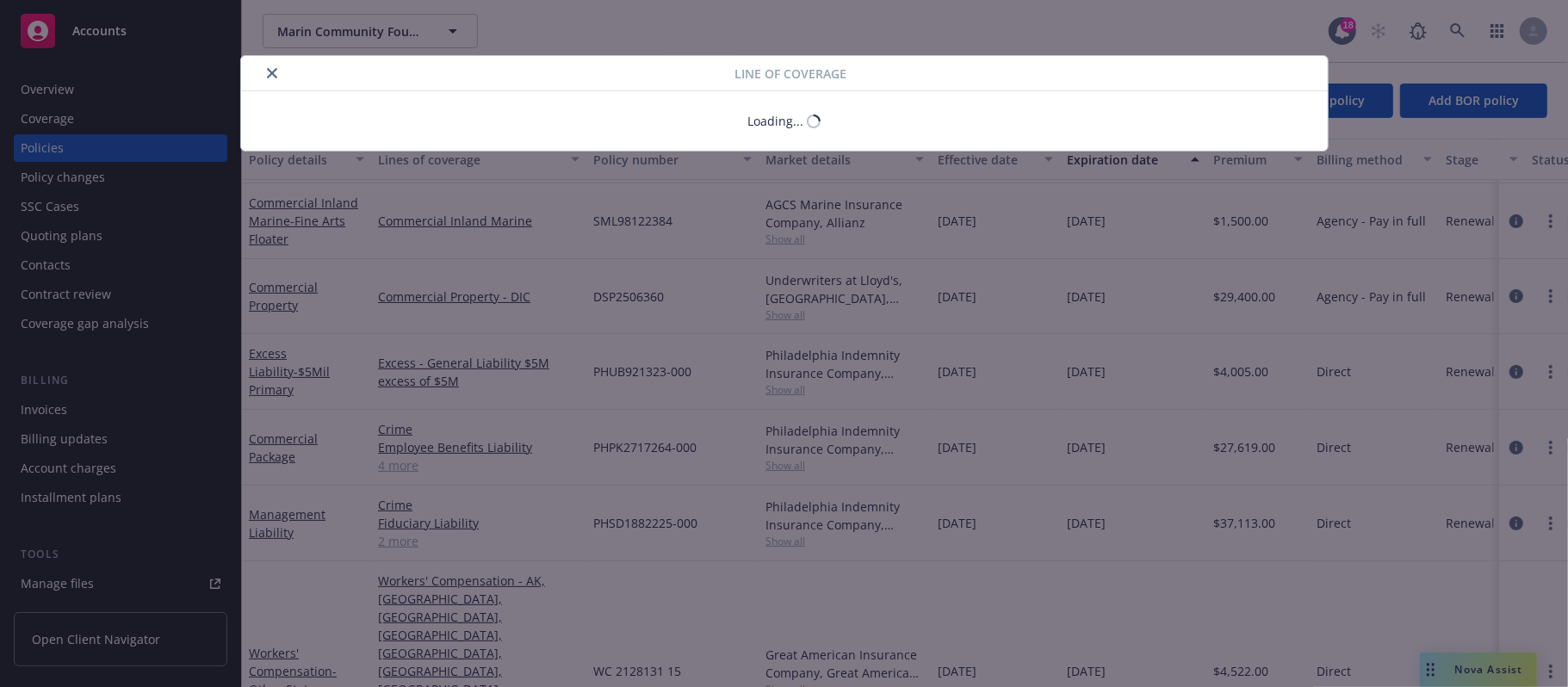
type textarea "x"
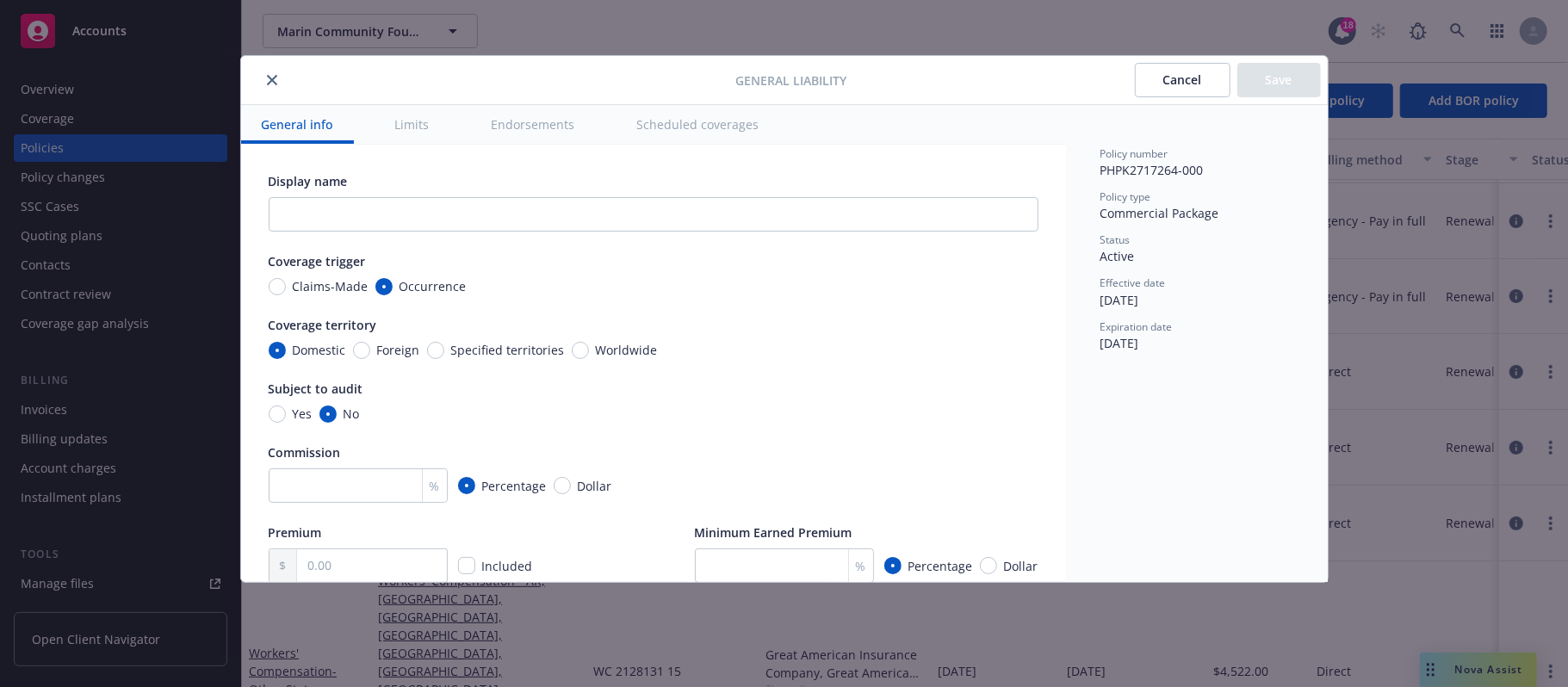
click at [272, 75] on icon "close" at bounding box center [271, 80] width 10 height 10
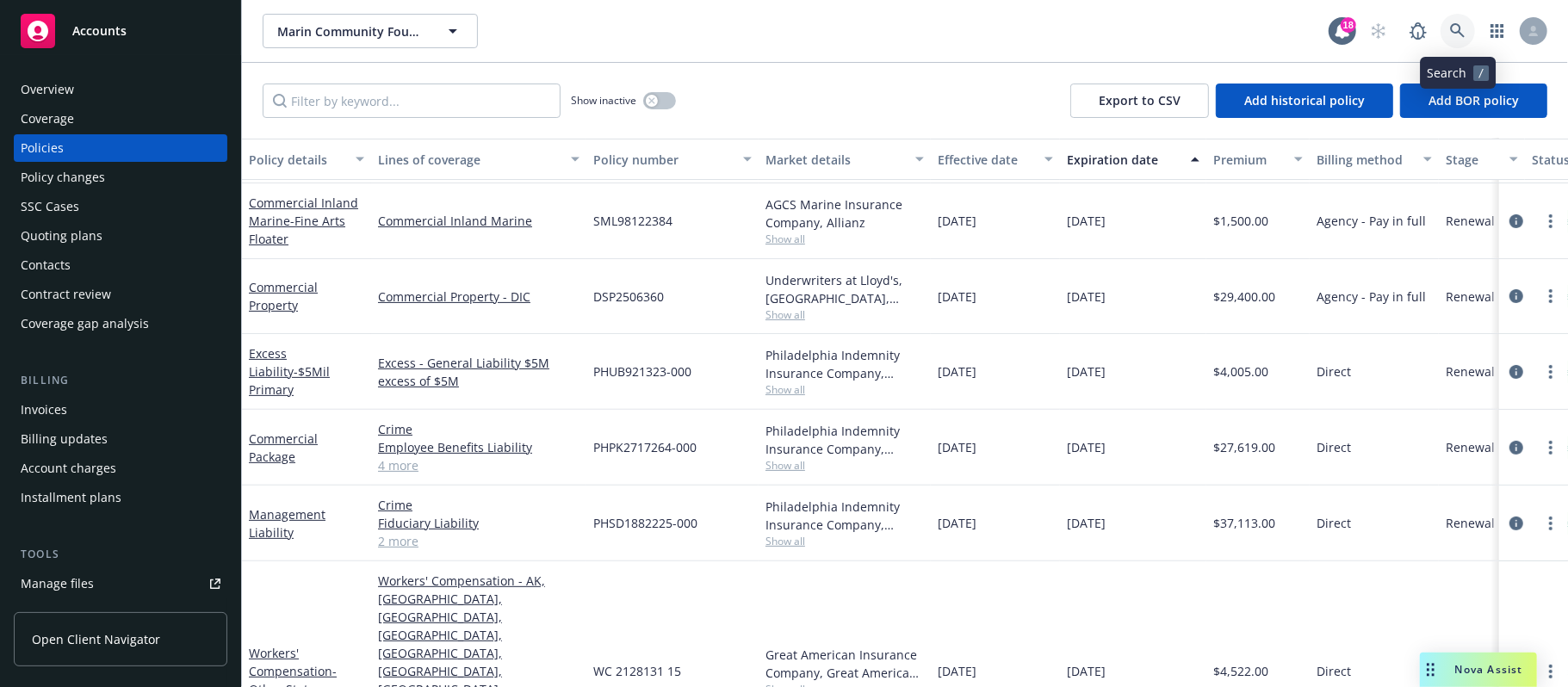
click at [1458, 24] on icon at bounding box center [1458, 31] width 14 height 14
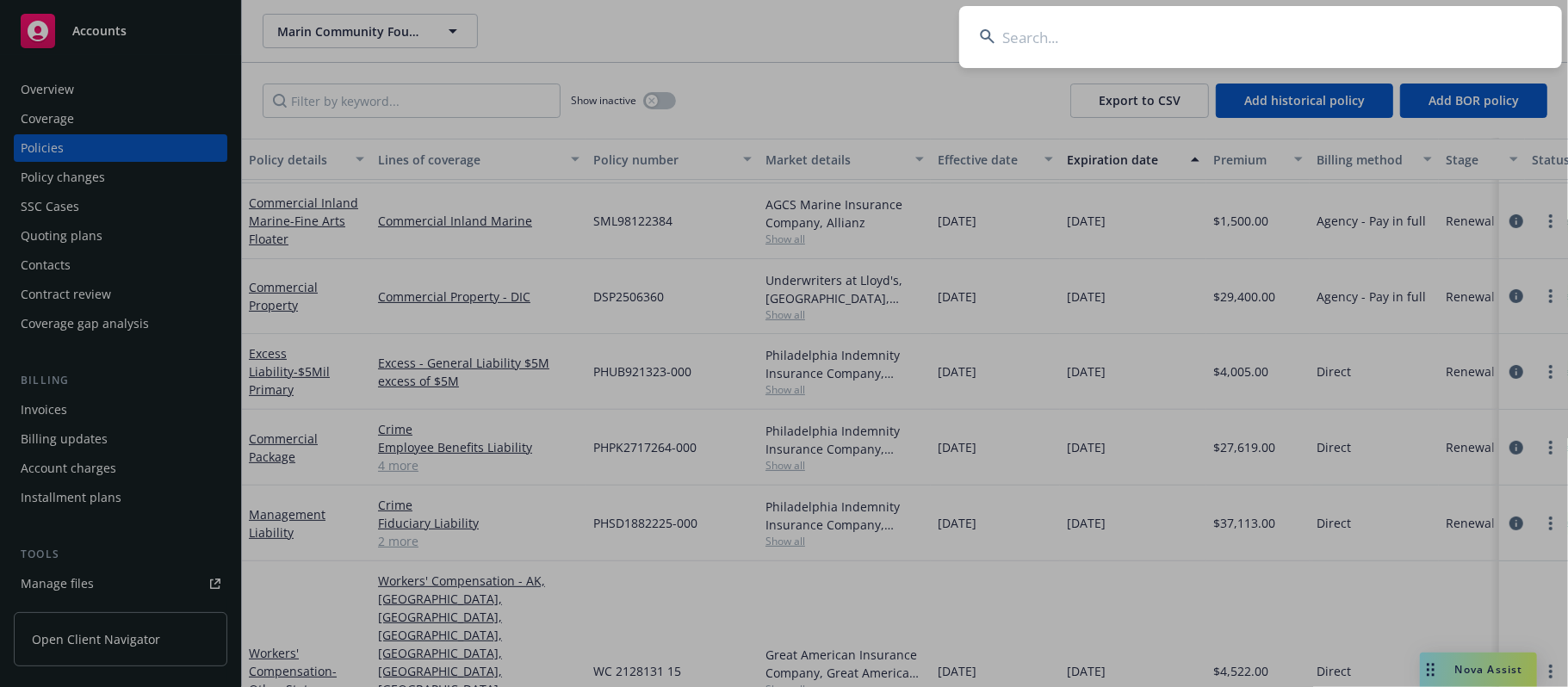
click at [1186, 23] on input at bounding box center [1261, 37] width 603 height 62
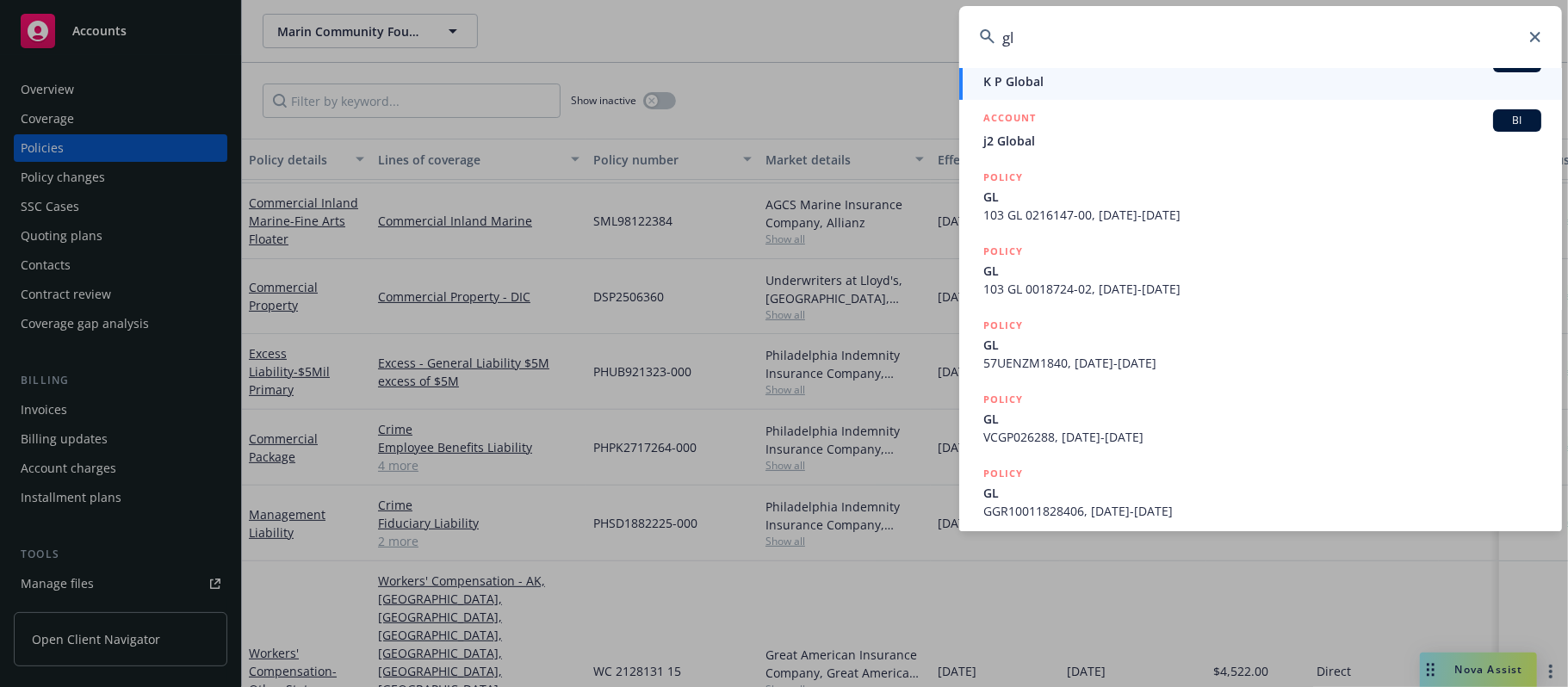
scroll to position [424, 0]
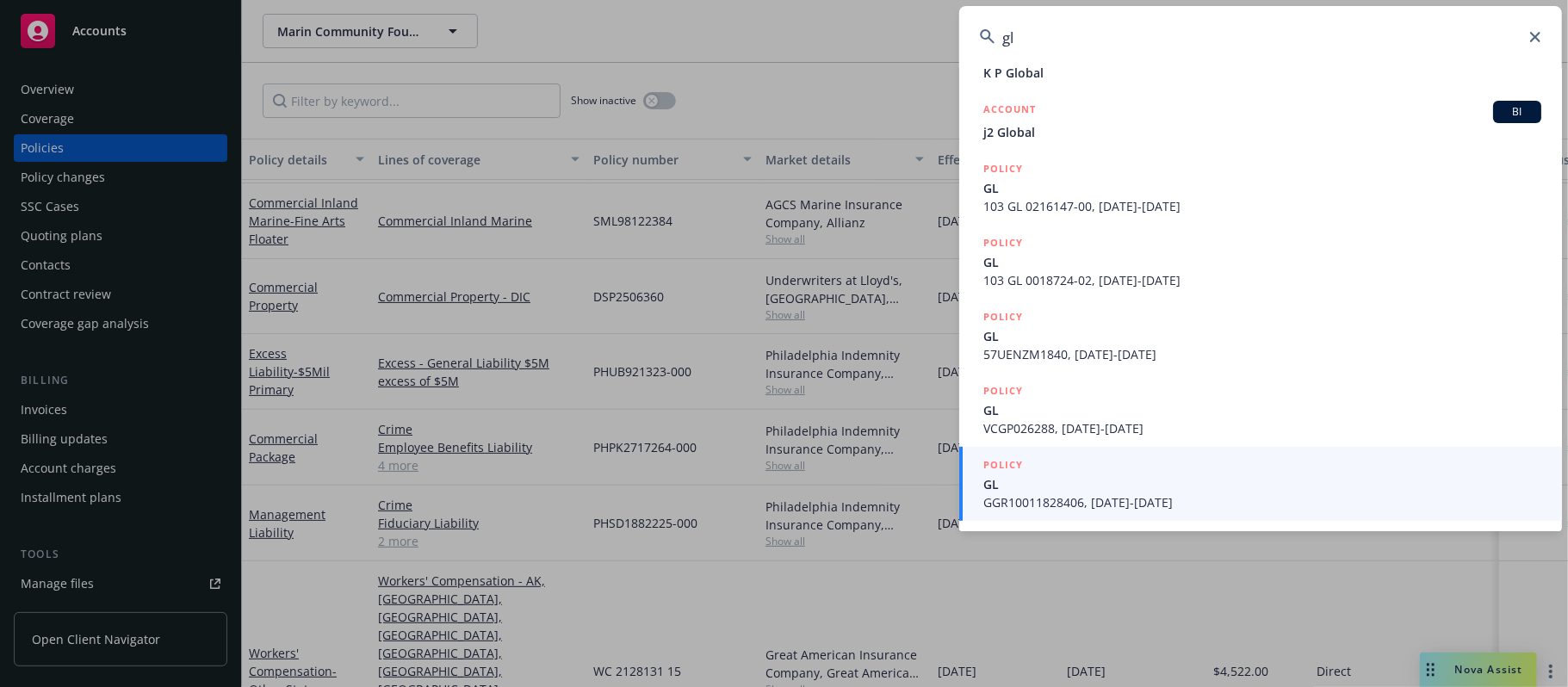
click at [1038, 32] on input "gl" at bounding box center [1261, 37] width 603 height 62
click at [1048, 36] on input "gl" at bounding box center [1261, 37] width 603 height 62
click at [1045, 45] on input "gl" at bounding box center [1261, 37] width 603 height 62
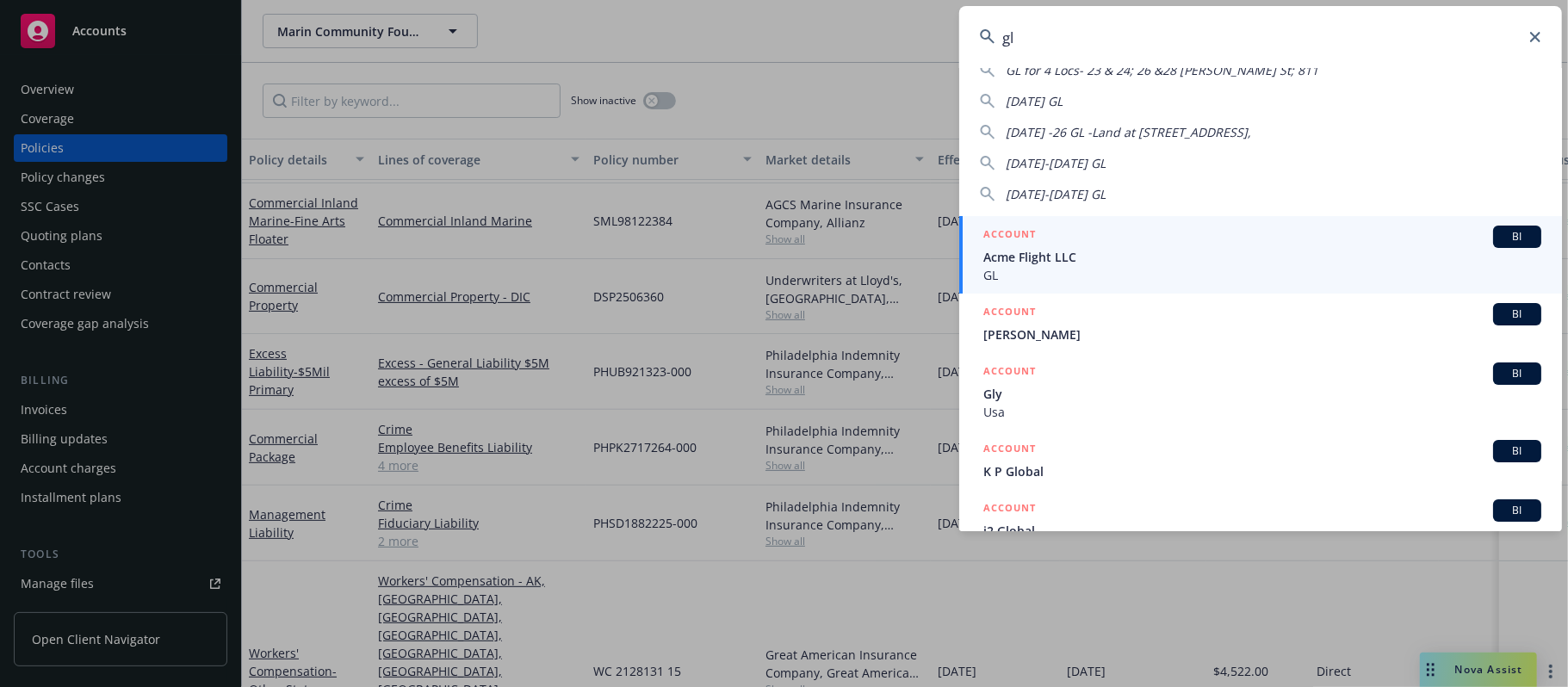
type input "g"
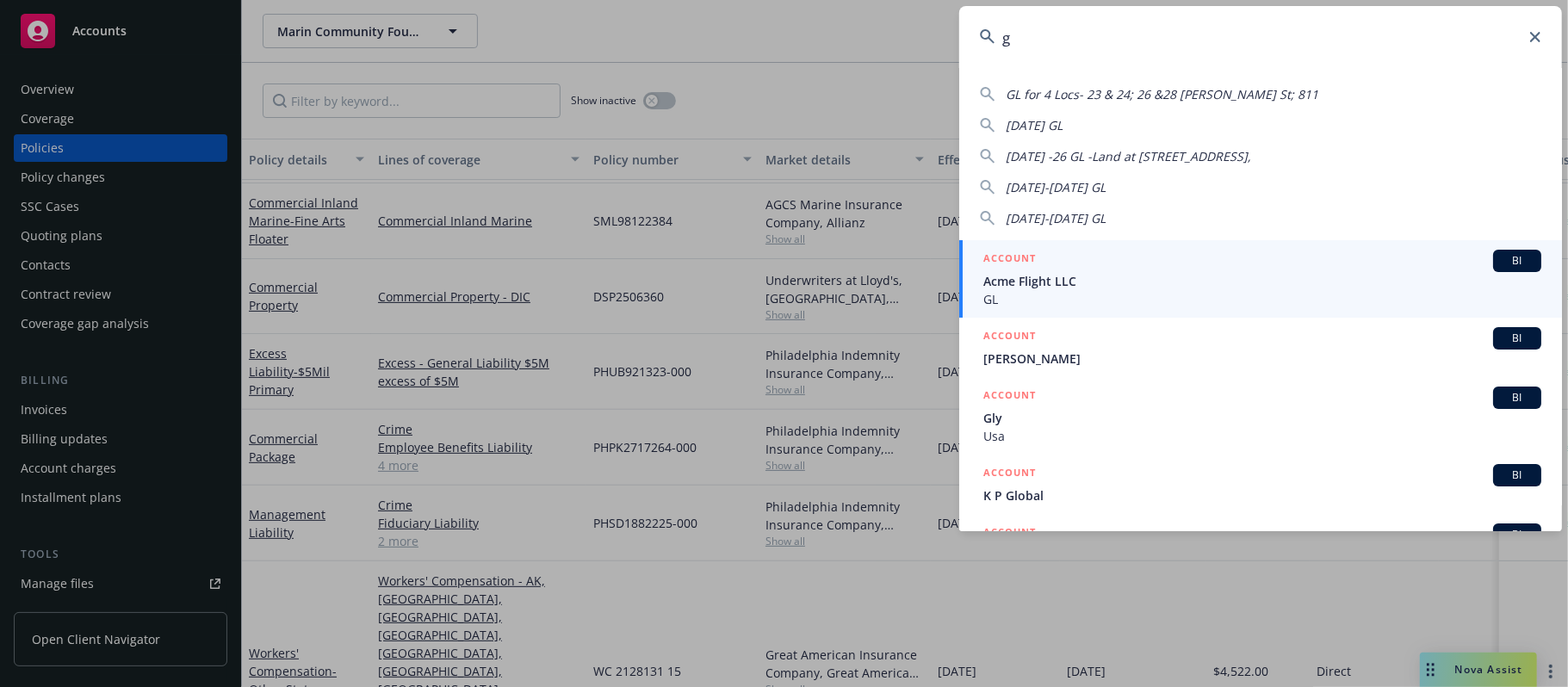
scroll to position [0, 0]
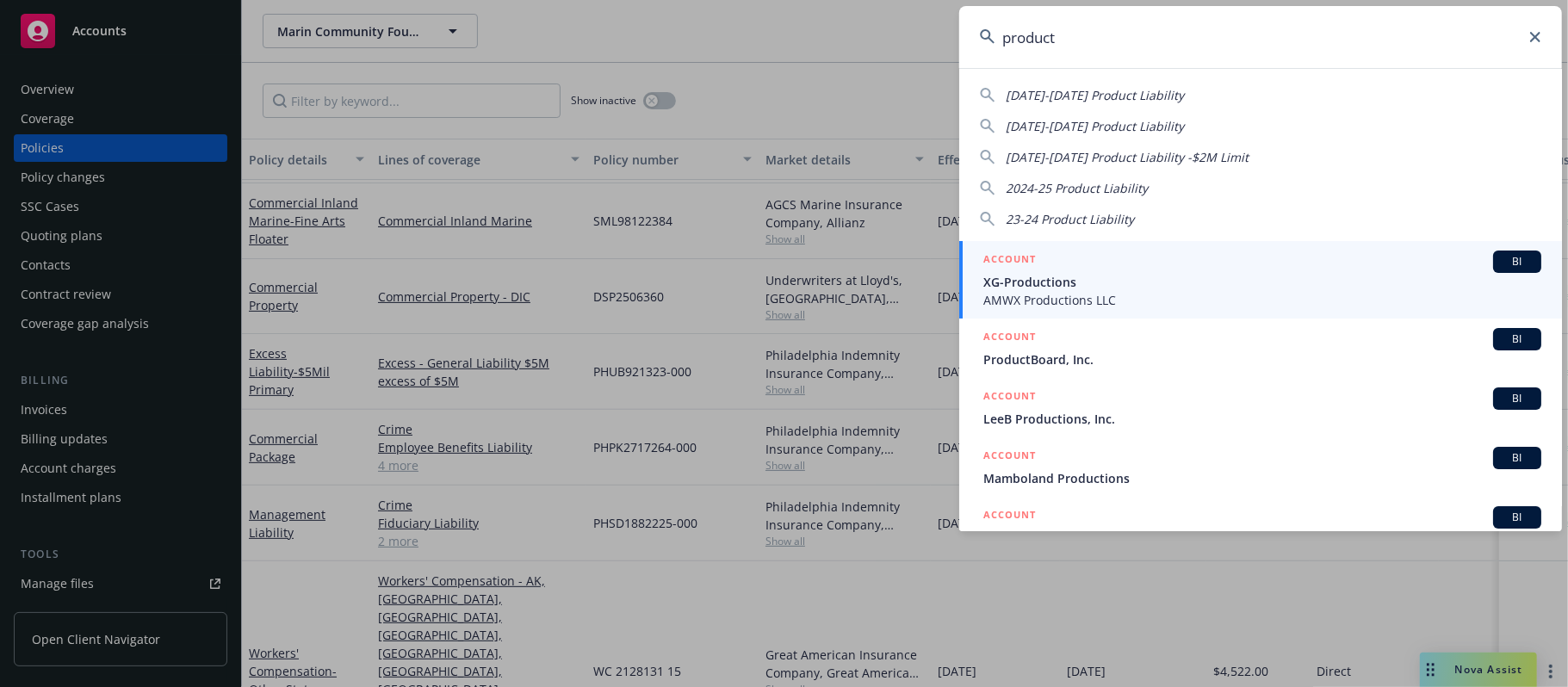
click at [1061, 152] on span "2024-2025 Product Liability -$2M Limit" at bounding box center [1127, 157] width 243 height 16
type input "2024-2025 Product Liability -$2M Limit"
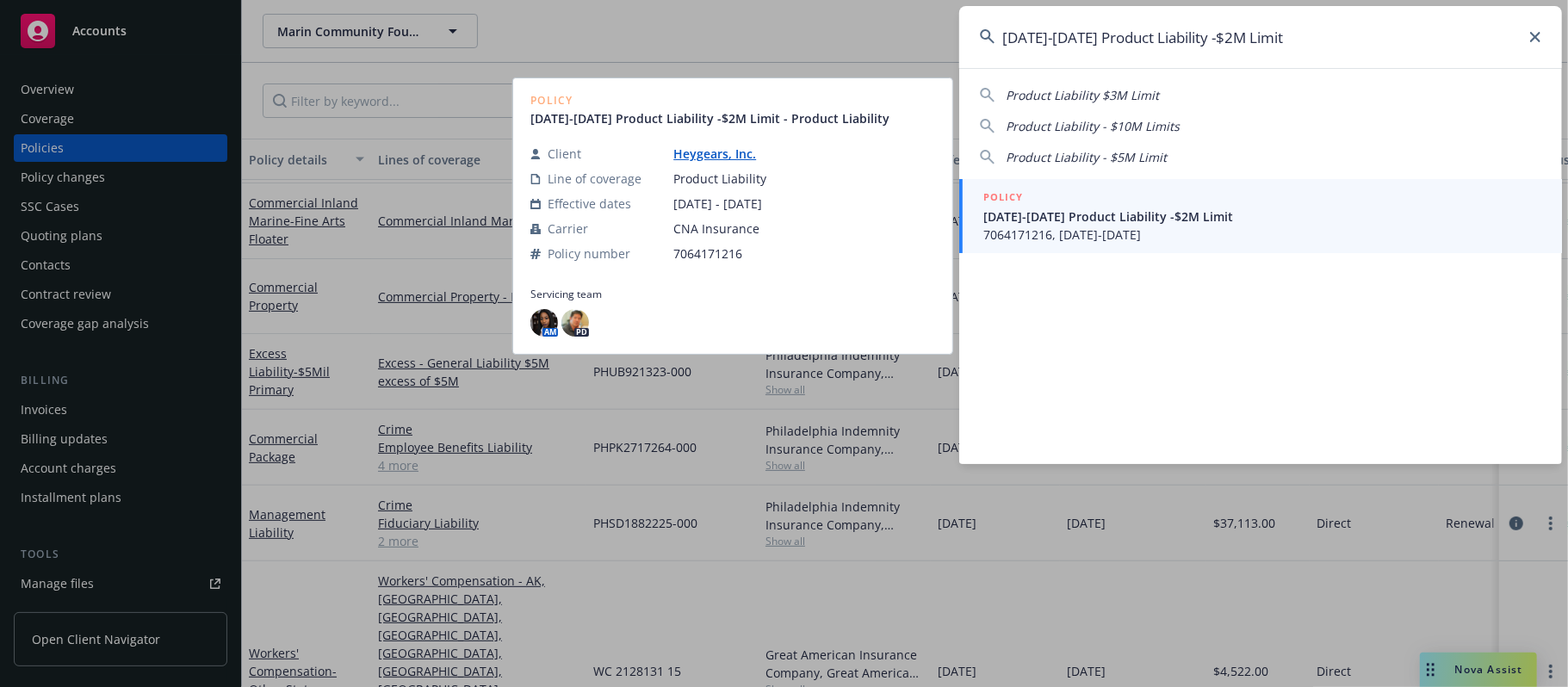
click at [1063, 221] on span "2024-2025 Product Liability -$2M Limit" at bounding box center [1262, 217] width 558 height 18
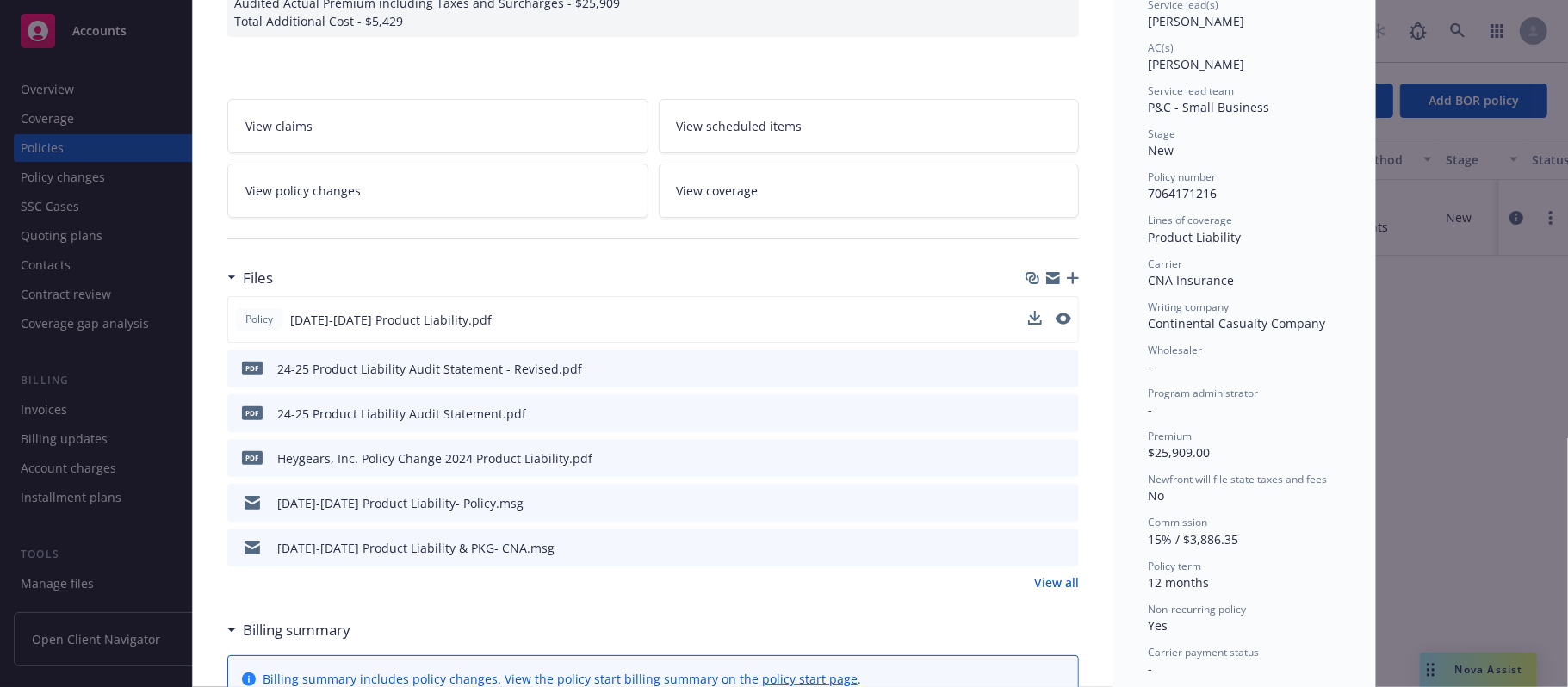
scroll to position [344, 0]
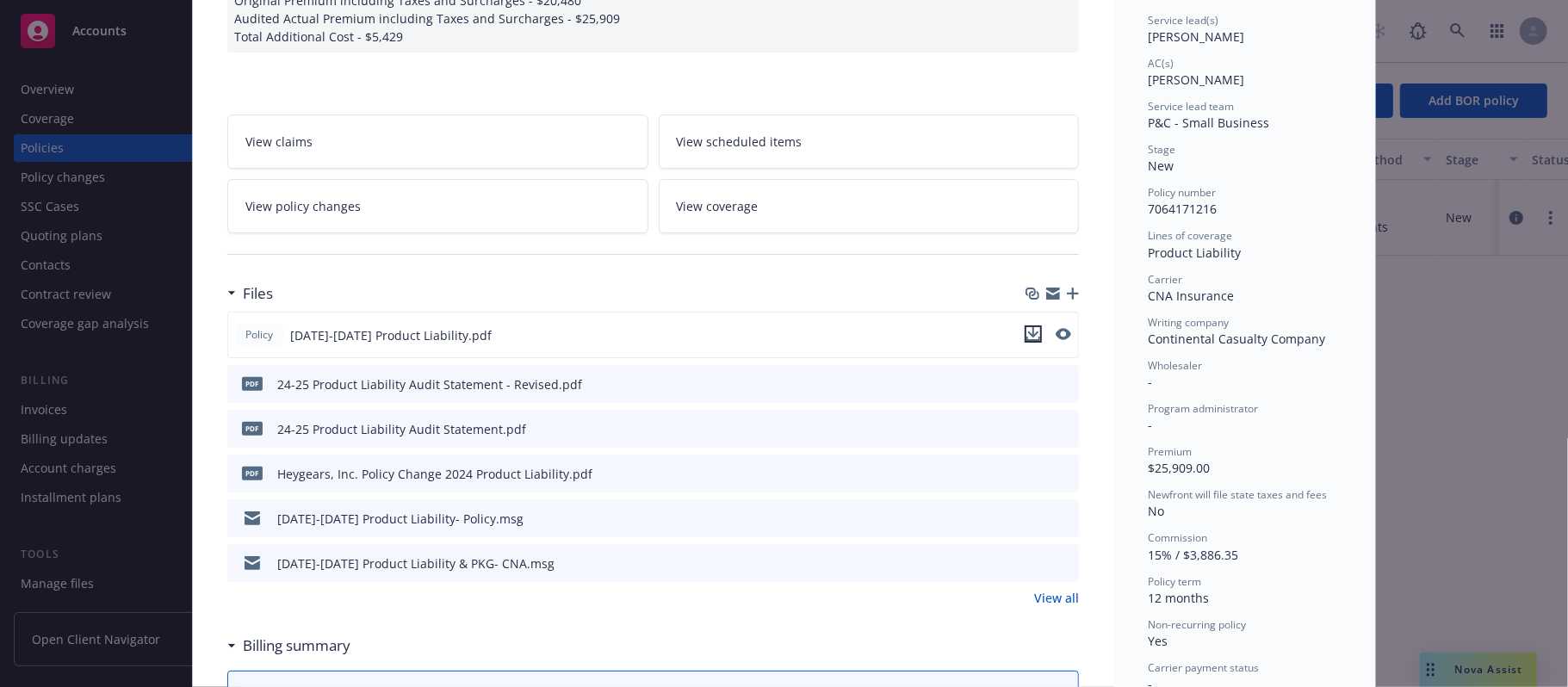
click at [1028, 335] on icon "download file" at bounding box center [1034, 332] width 11 height 10
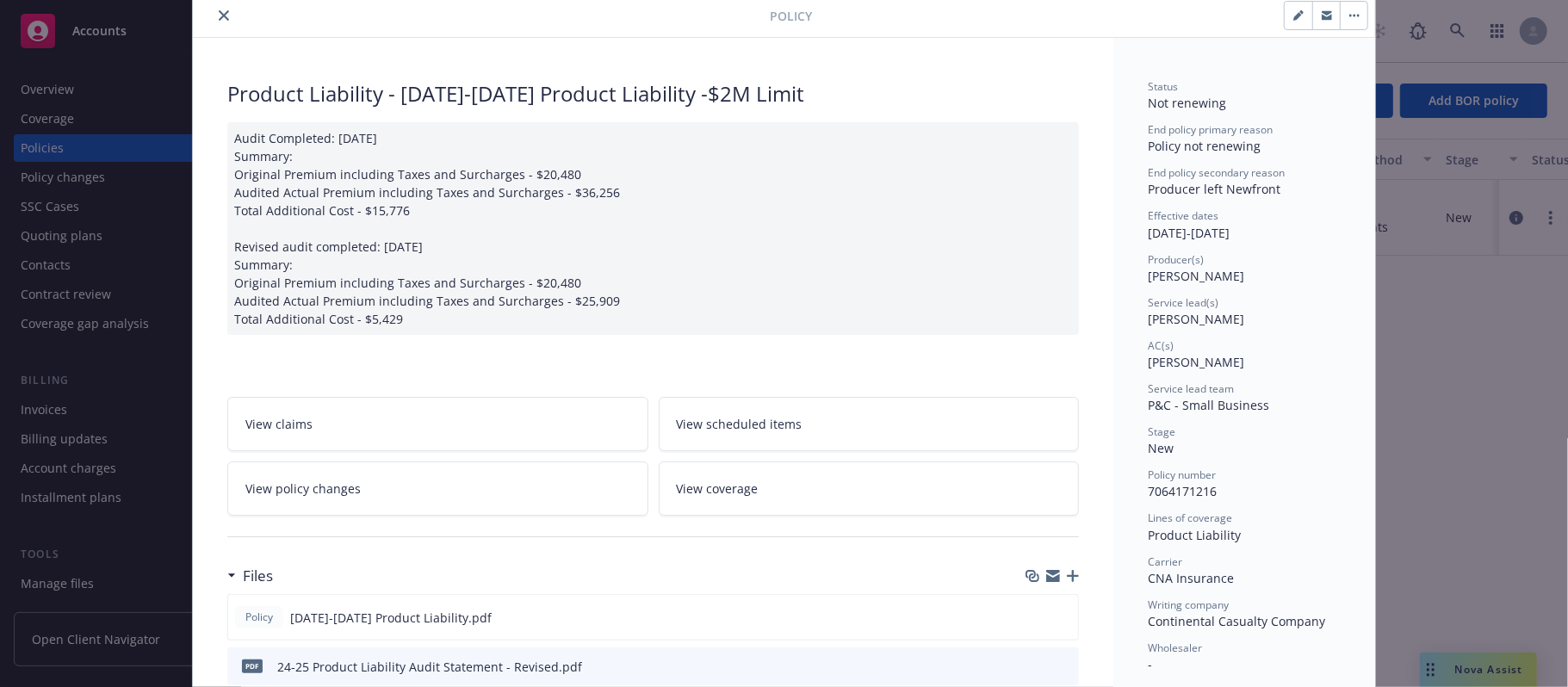
scroll to position [0, 0]
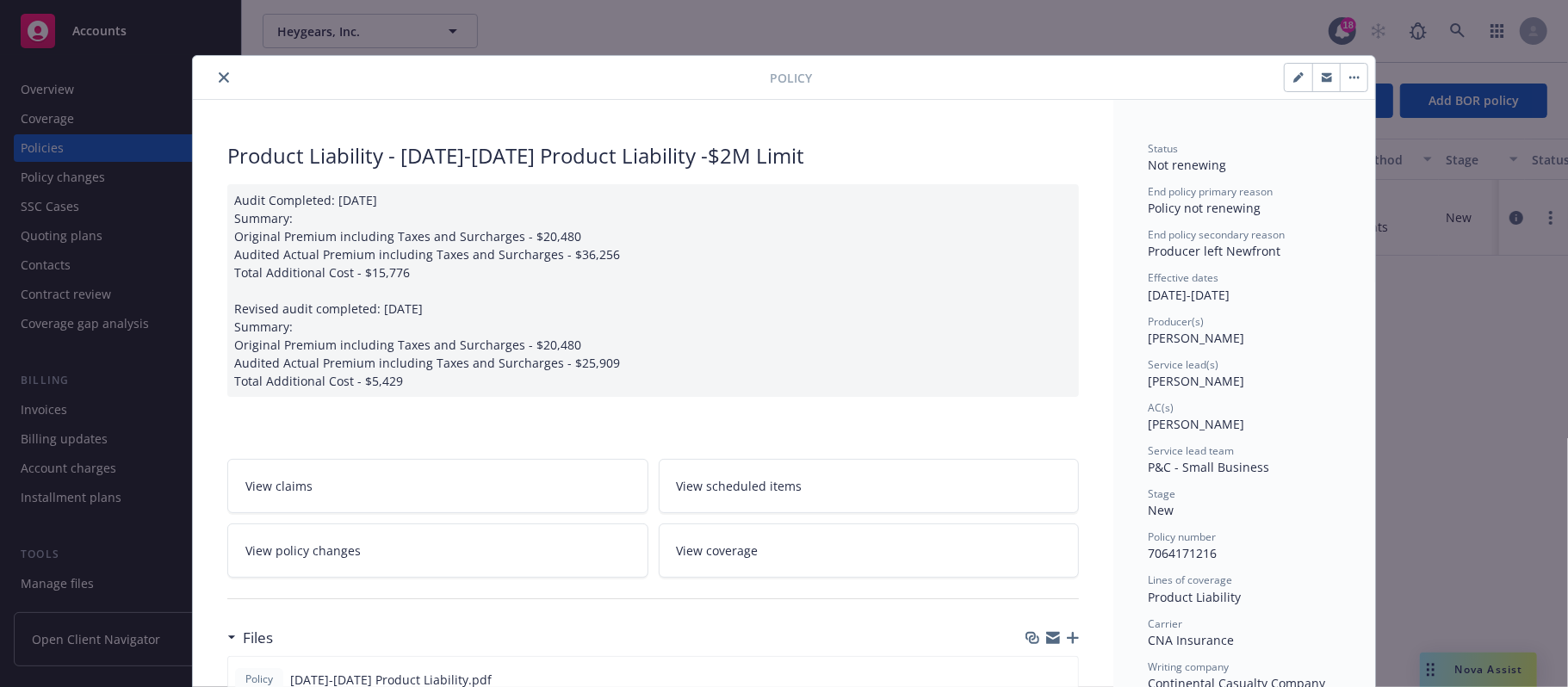
click at [219, 82] on icon "close" at bounding box center [223, 77] width 10 height 10
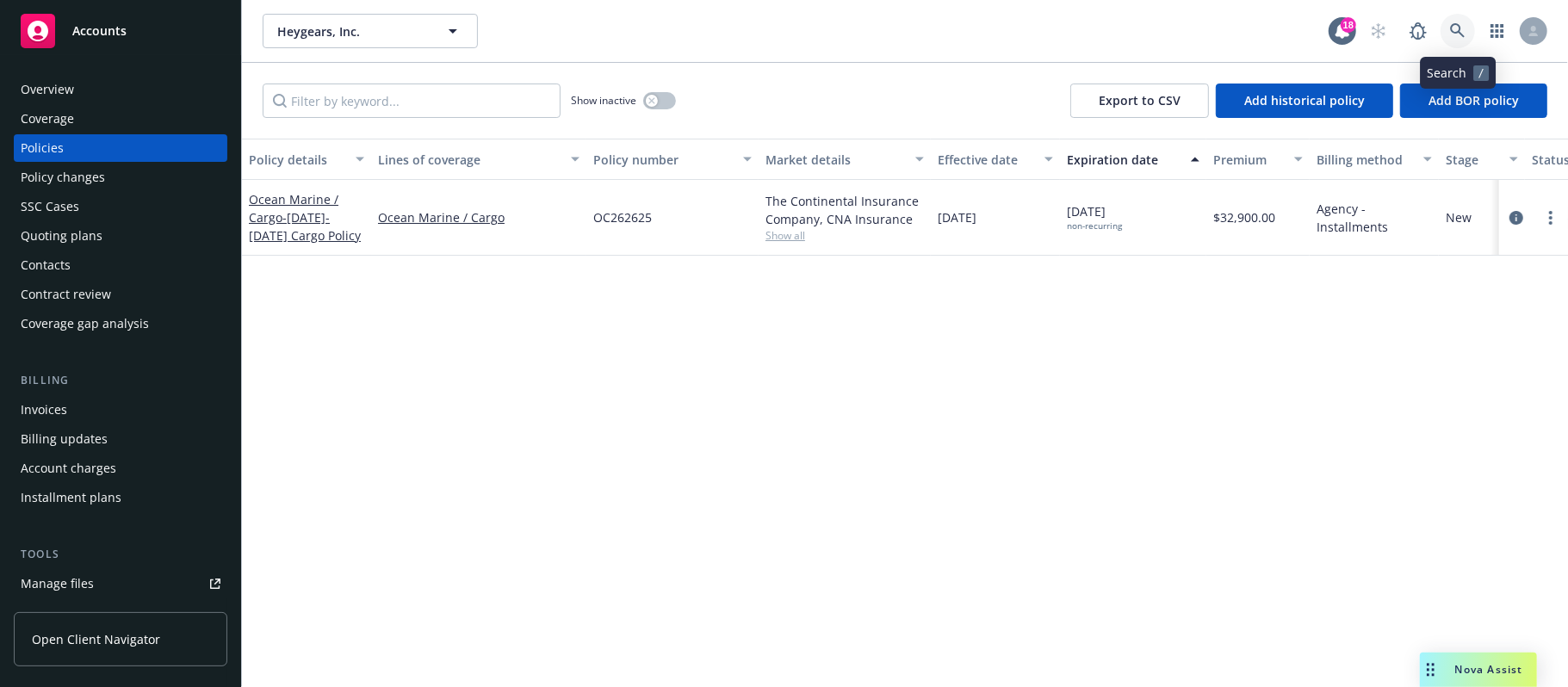
click at [1460, 26] on icon at bounding box center [1458, 31] width 14 height 14
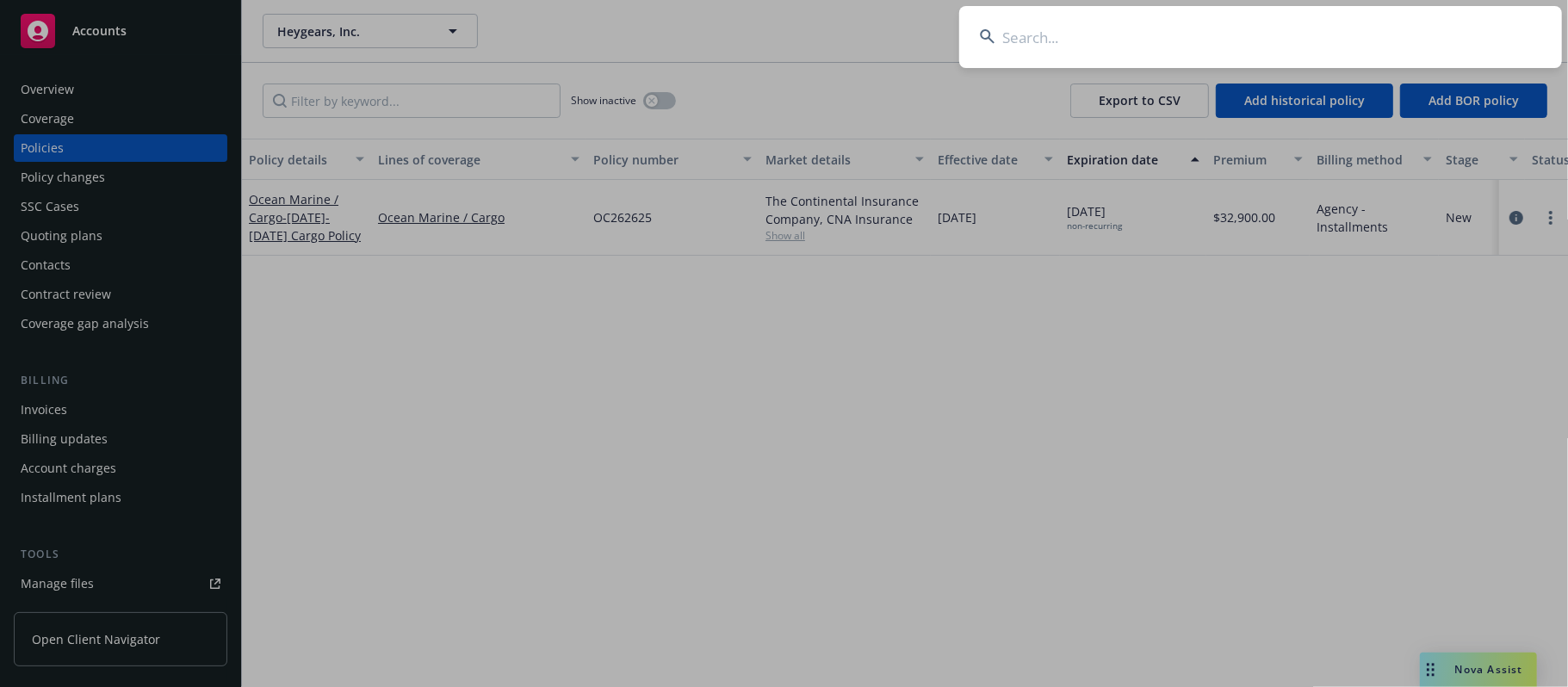
click at [1092, 46] on input at bounding box center [1261, 37] width 603 height 62
